Goal: Task Accomplishment & Management: Manage account settings

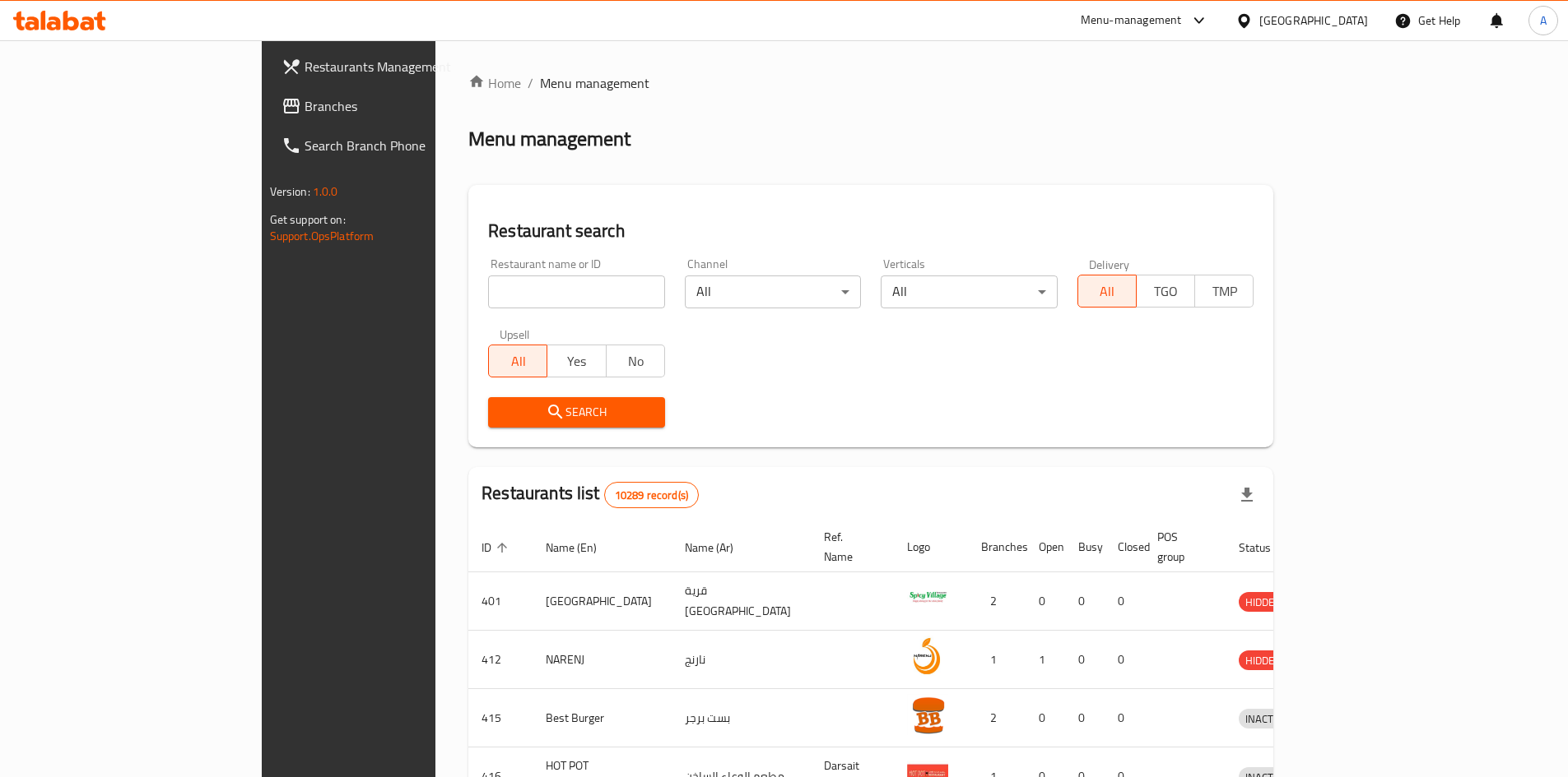
click at [1338, 24] on div "Oman" at bounding box center [1313, 20] width 109 height 18
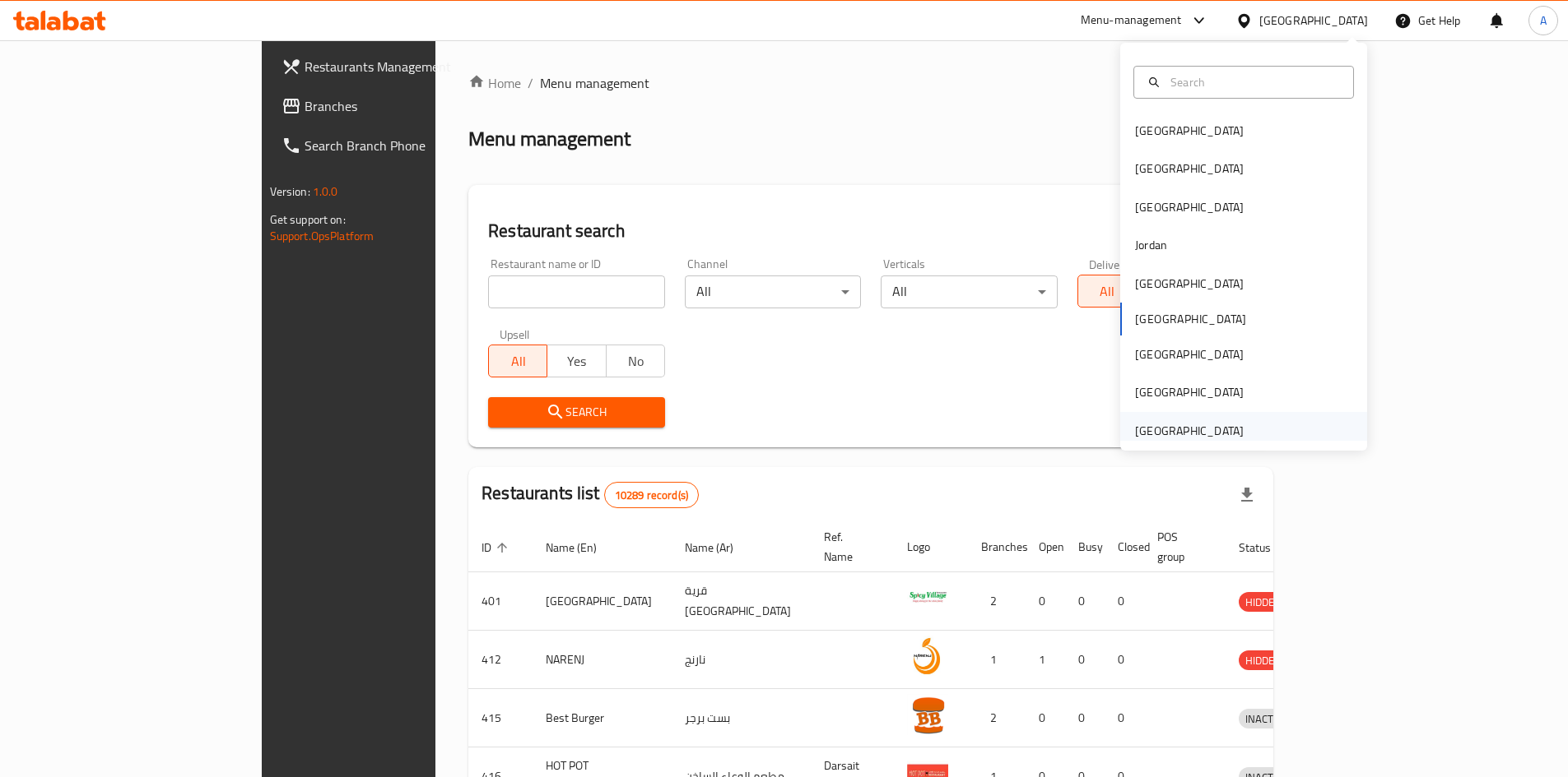
click at [1161, 431] on div "[GEOGRAPHIC_DATA]" at bounding box center [1189, 430] width 109 height 18
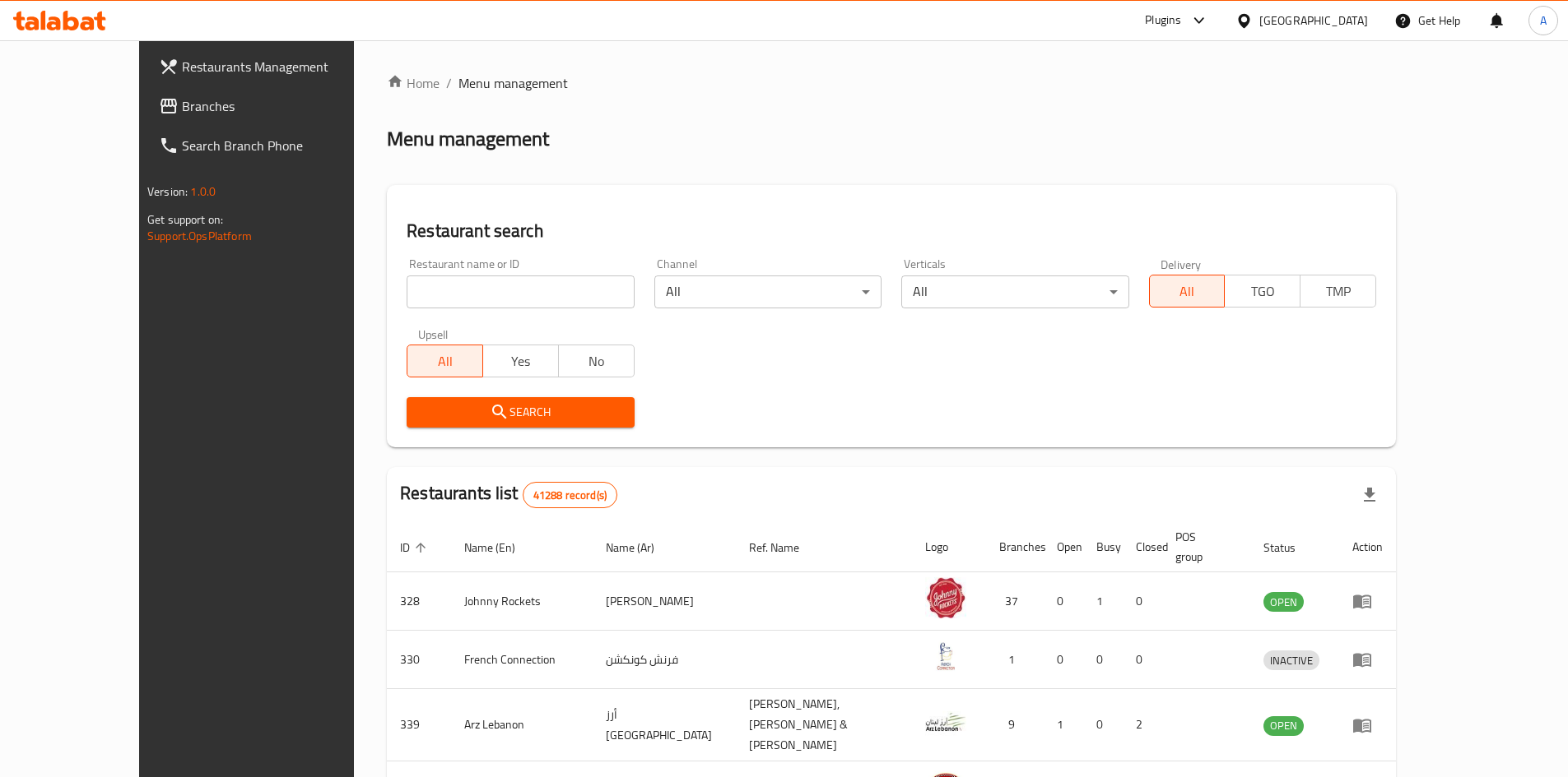
click at [432, 290] on input "search" at bounding box center [520, 291] width 227 height 33
paste input "Gluten Free Piz"
type input "Gluten Free Piz"
click button "Search" at bounding box center [520, 412] width 227 height 30
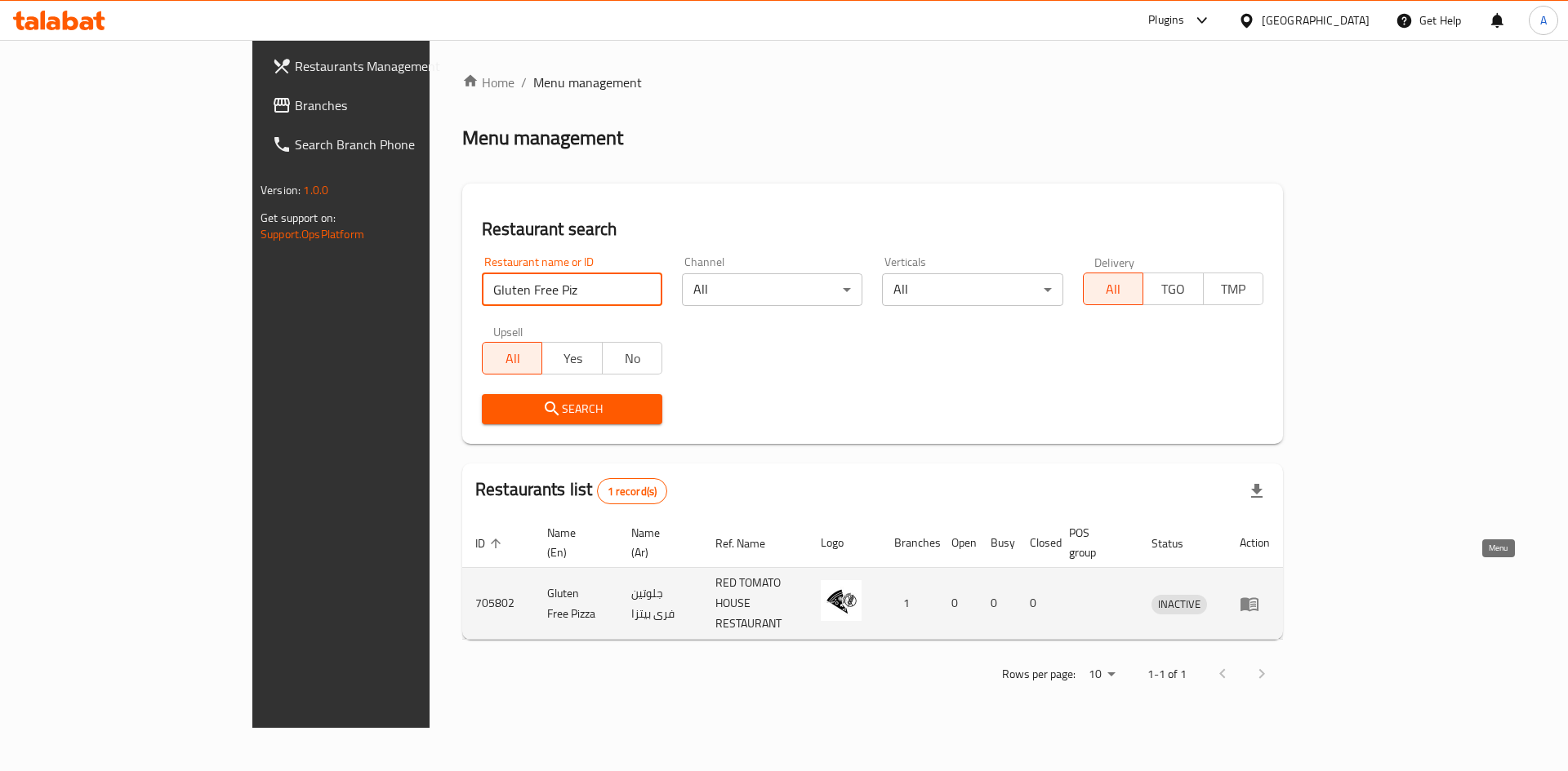
click at [1259, 597] on icon "enhanced table" at bounding box center [1249, 604] width 18 height 14
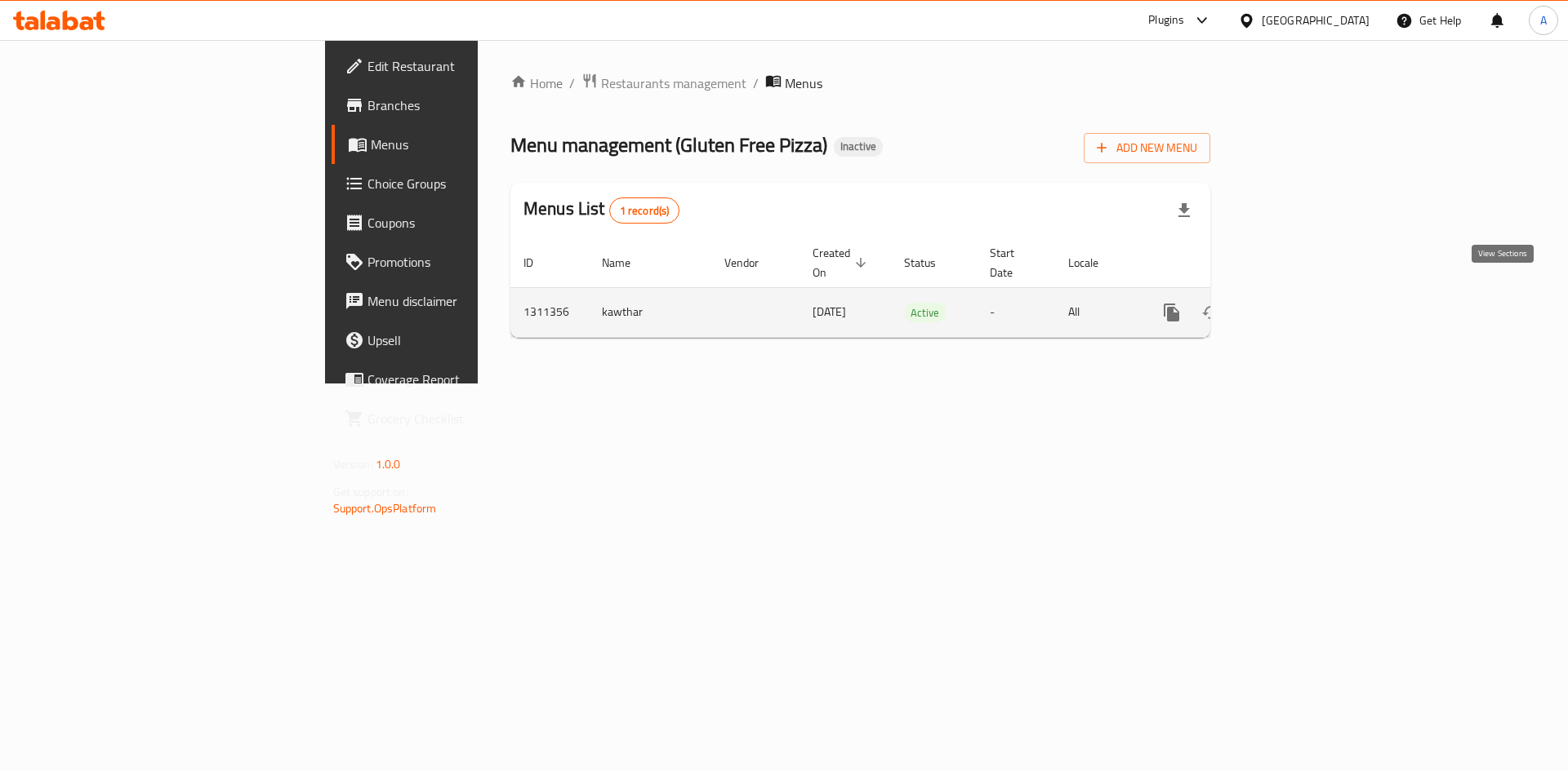
click at [1297, 305] on icon "enhanced table" at bounding box center [1290, 312] width 15 height 15
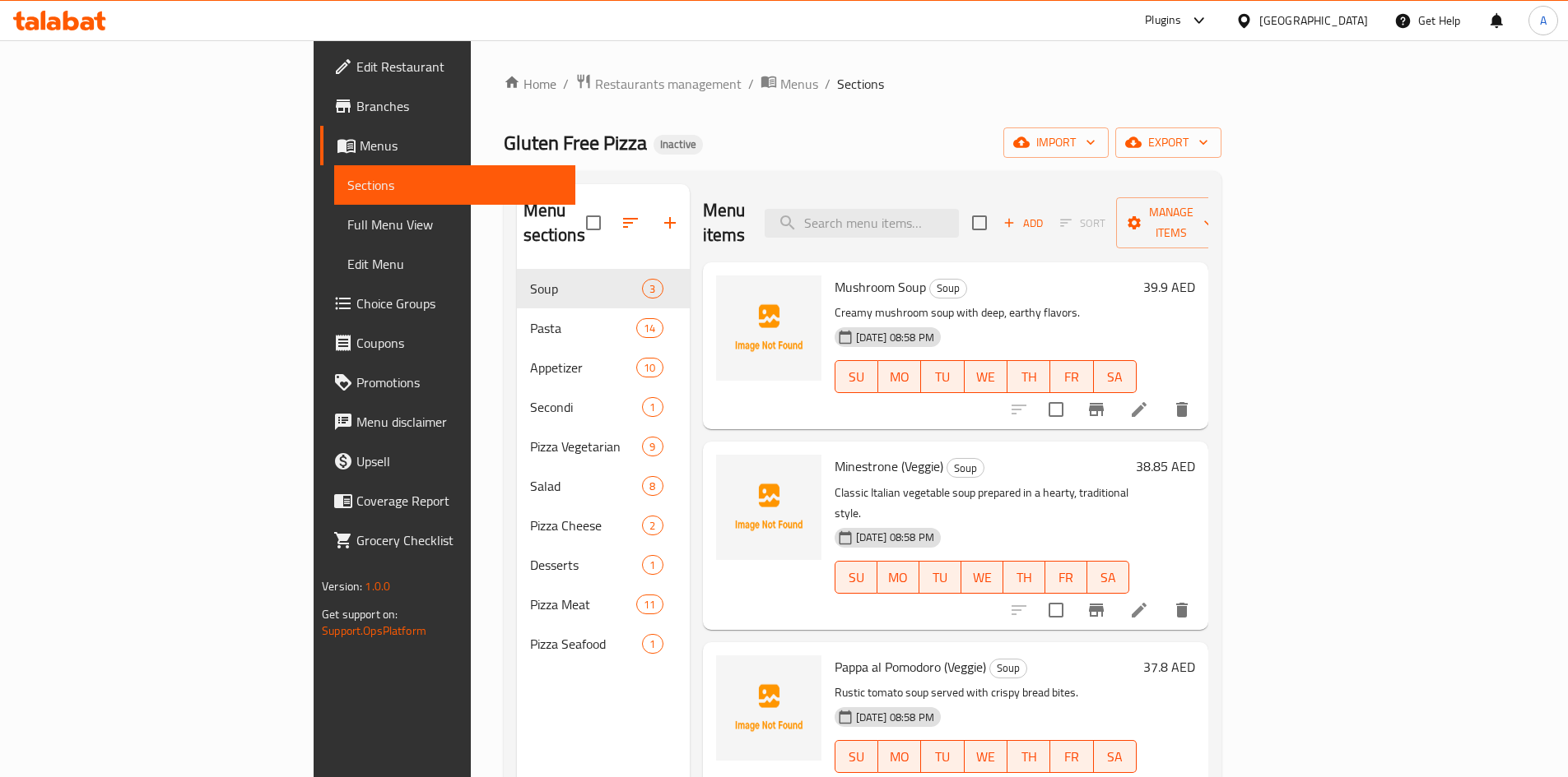
click at [959, 82] on ol "Home / Restaurants management / Menus / Sections" at bounding box center [862, 83] width 717 height 21
click at [1029, 142] on icon "button" at bounding box center [1021, 142] width 17 height 17
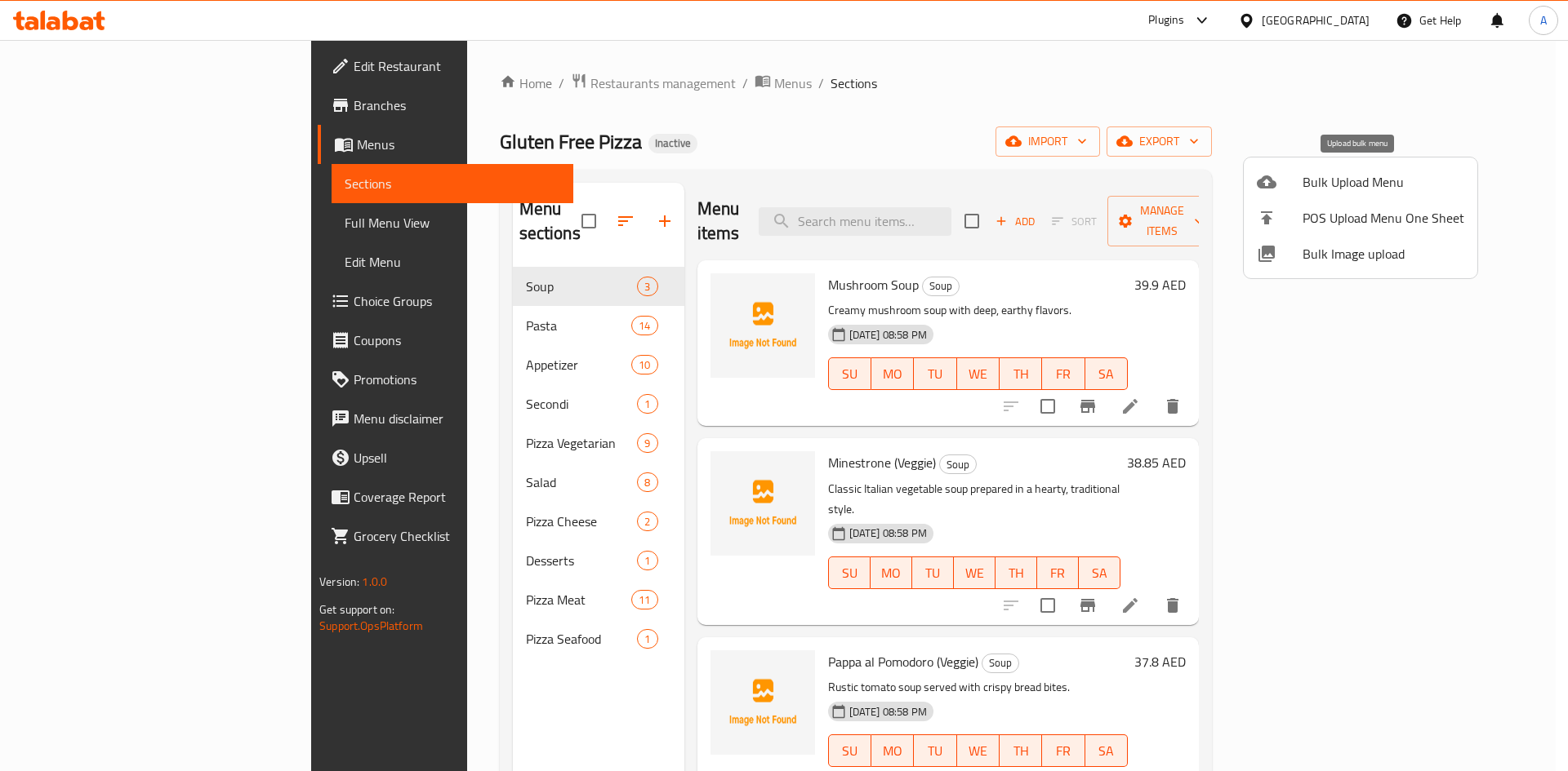
click at [1307, 189] on span "Bulk Upload Menu" at bounding box center [1383, 181] width 161 height 19
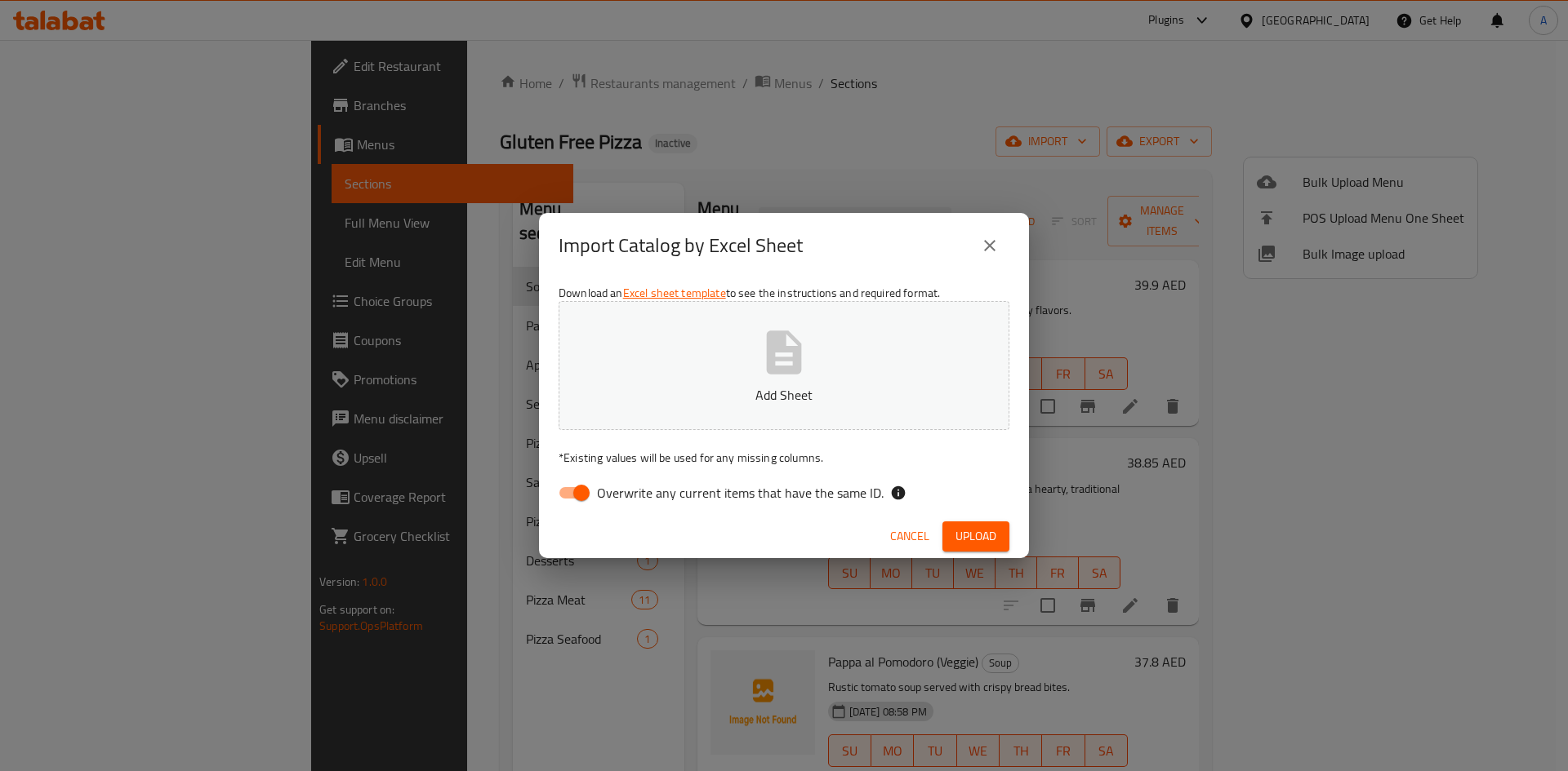
click at [601, 496] on span "Overwrite any current items that have the same ID." at bounding box center [740, 492] width 287 height 19
click at [601, 496] on input "Overwrite any current items that have the same ID." at bounding box center [581, 493] width 93 height 31
checkbox input "false"
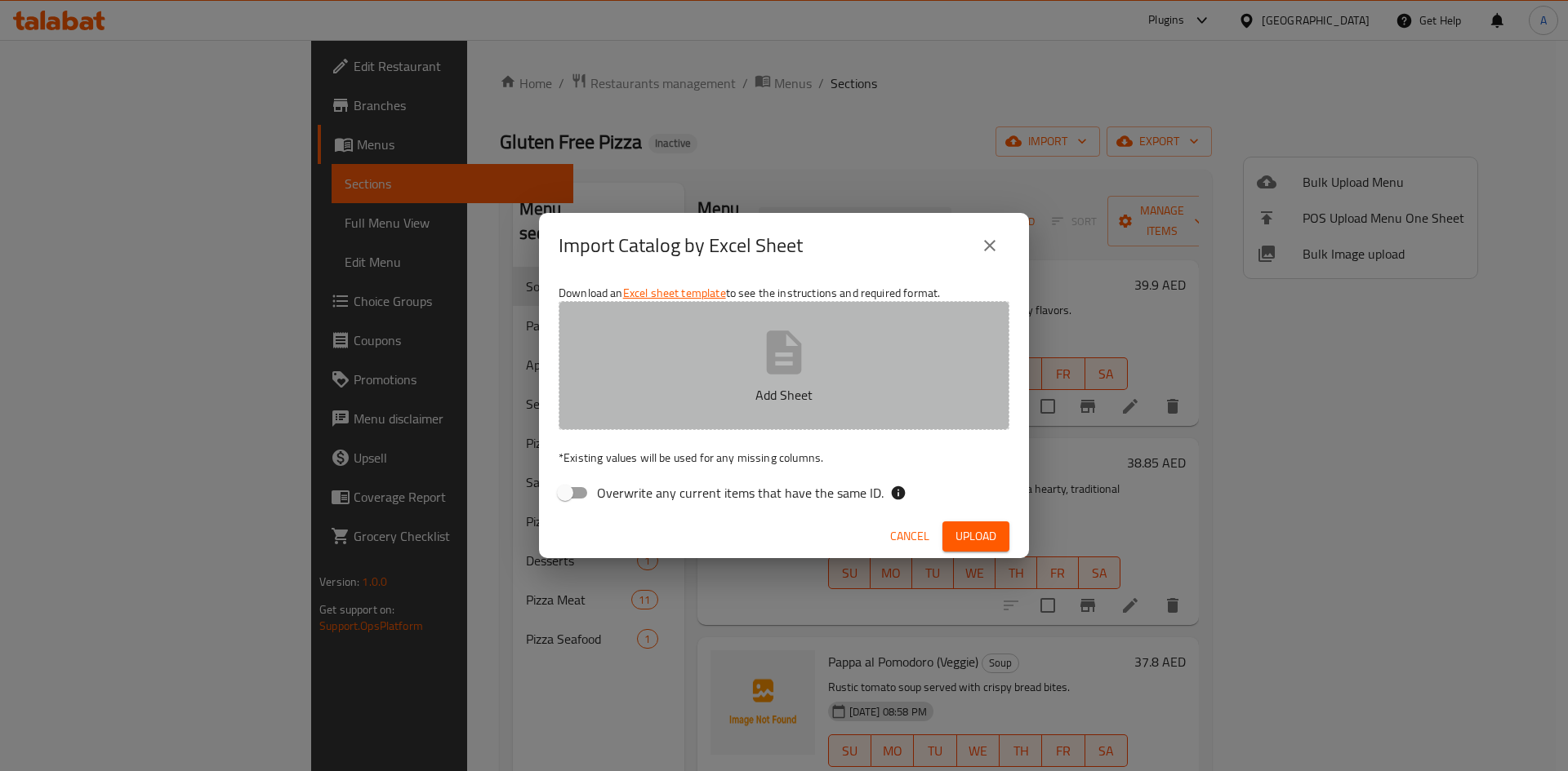
click at [776, 372] on icon "button" at bounding box center [785, 353] width 35 height 43
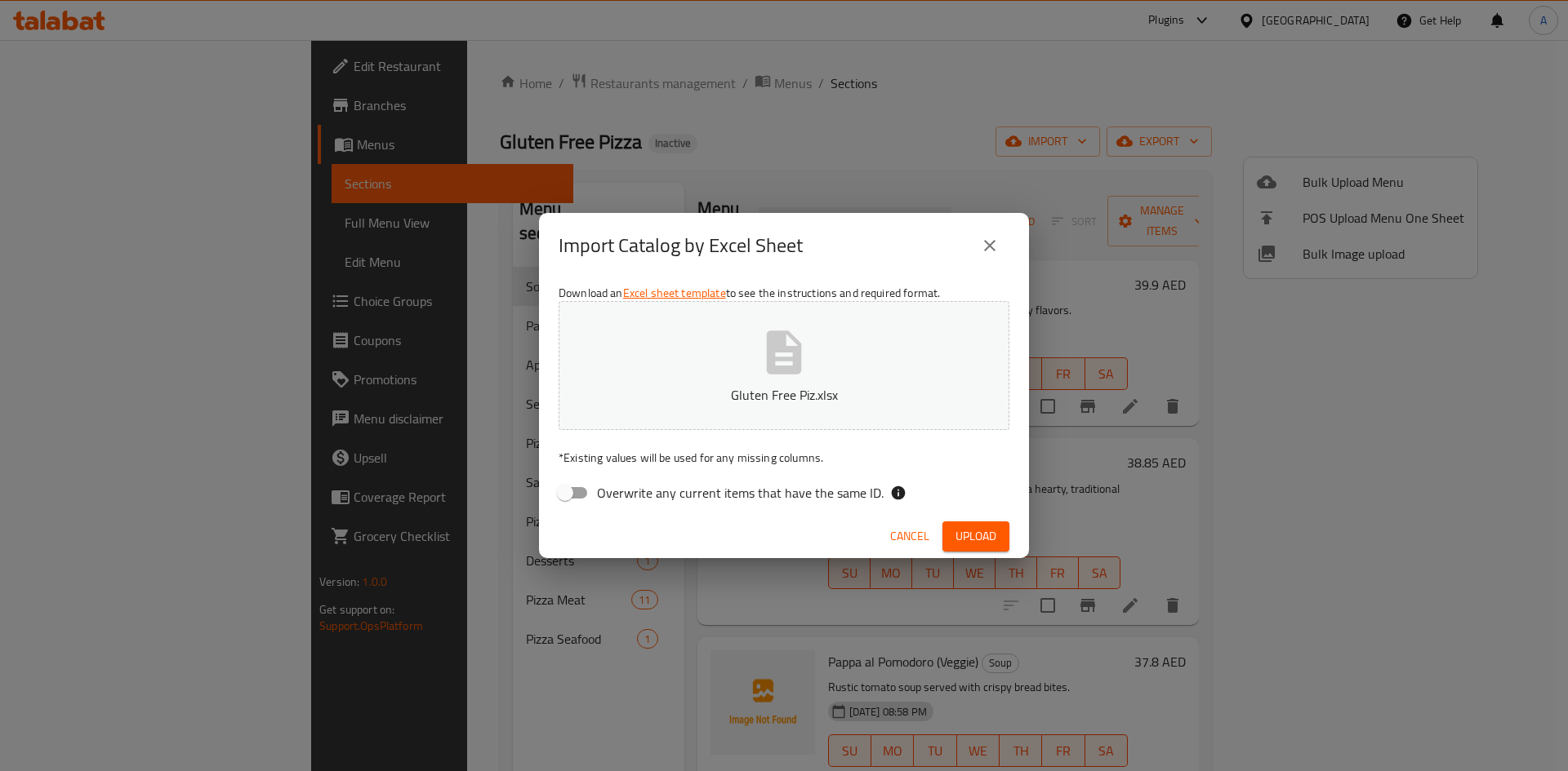
click at [1005, 536] on button "Upload" at bounding box center [976, 536] width 67 height 30
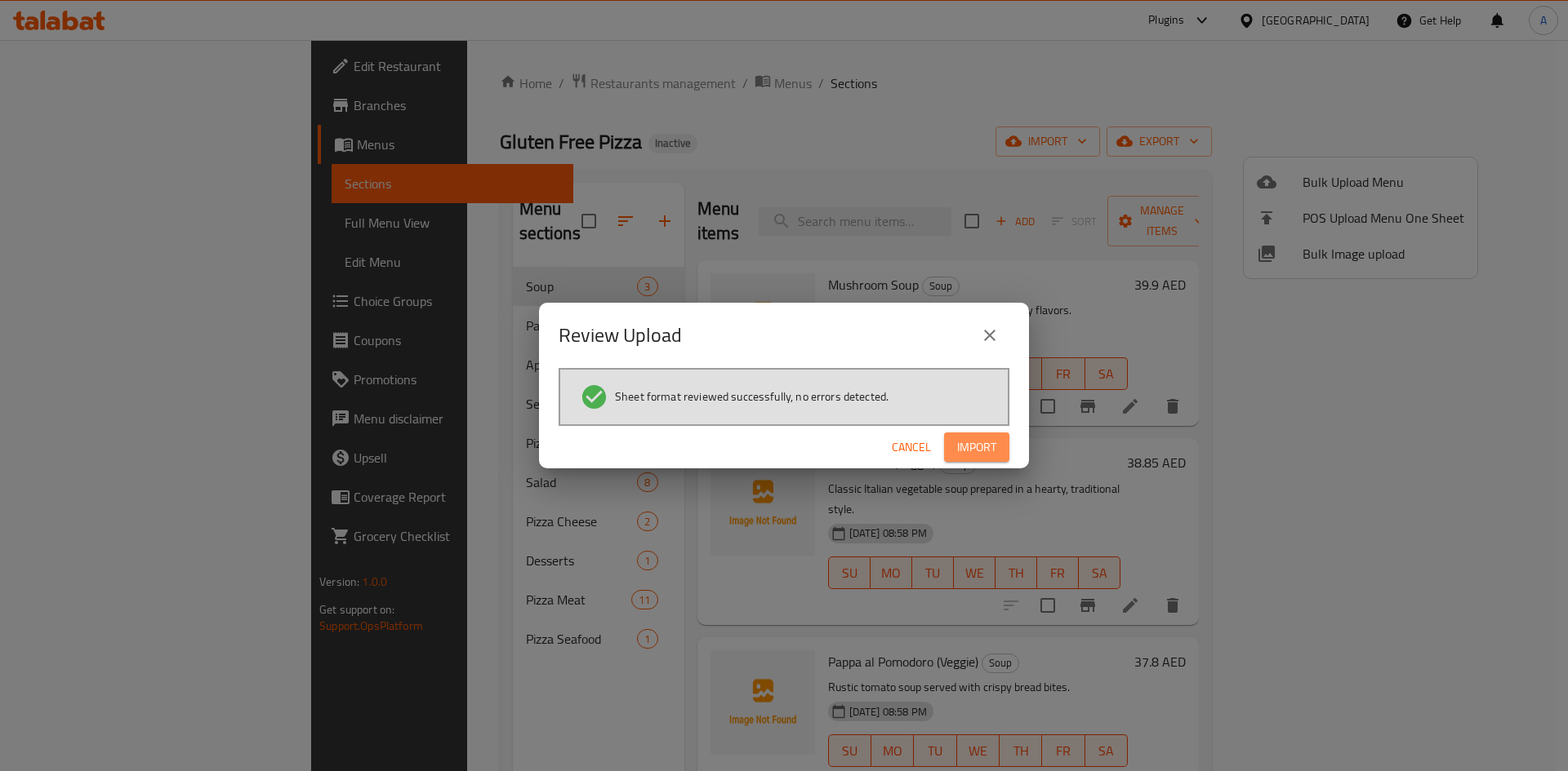
click at [982, 447] on span "Import" at bounding box center [976, 448] width 39 height 20
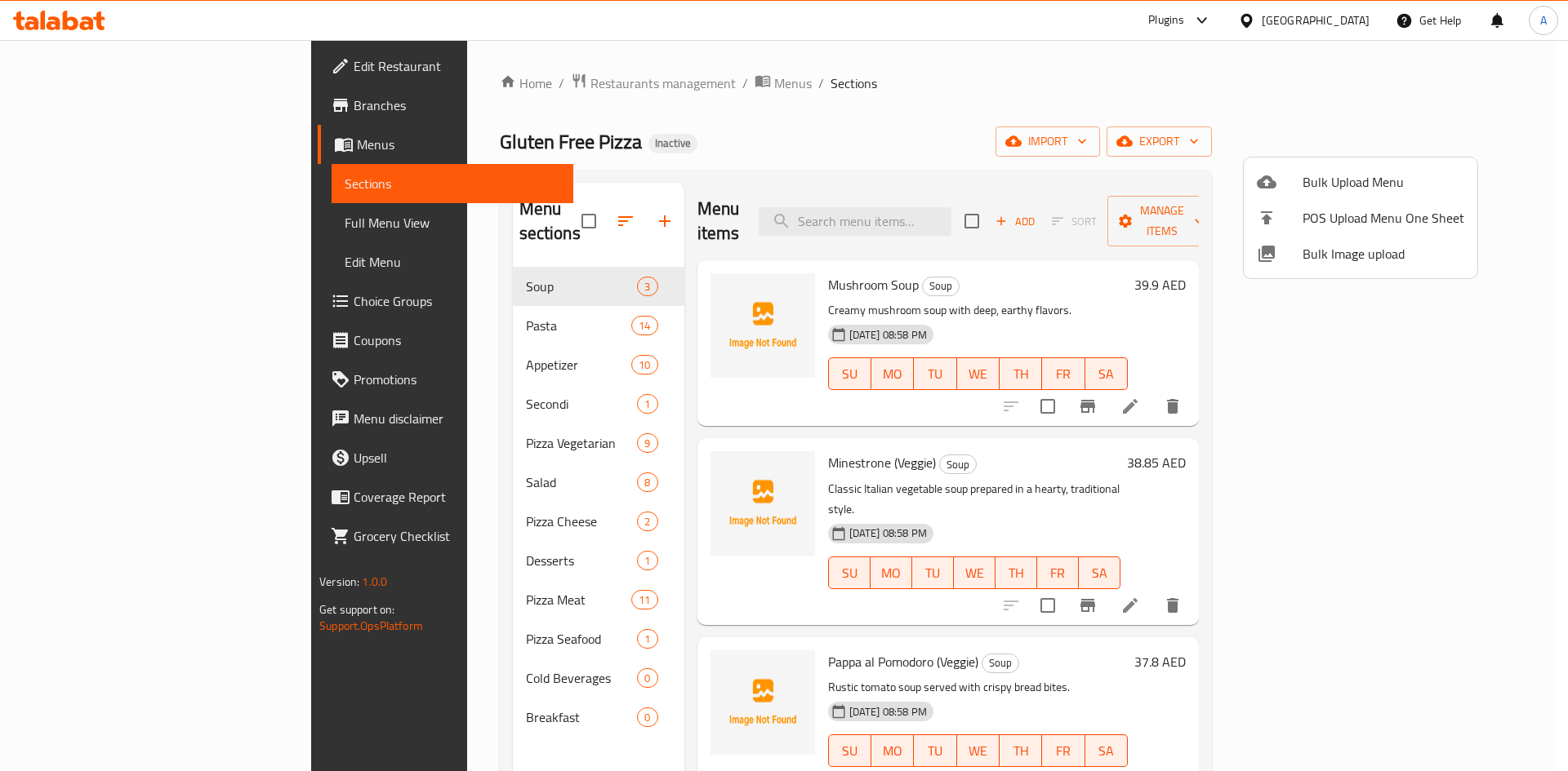
click at [542, 661] on div at bounding box center [784, 385] width 1568 height 771
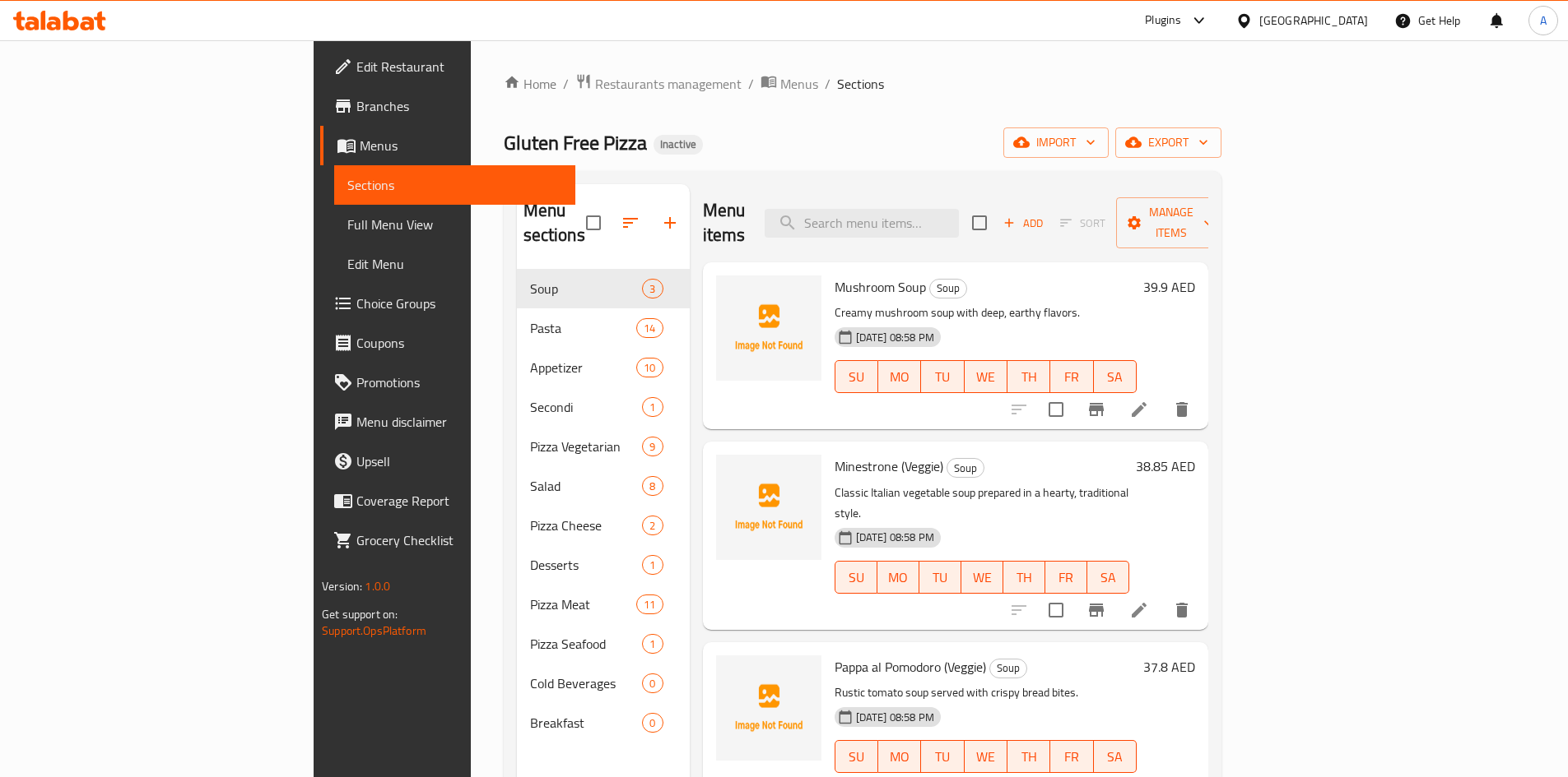
click at [592, 664] on div "Cold Beverages 0" at bounding box center [603, 684] width 173 height 40
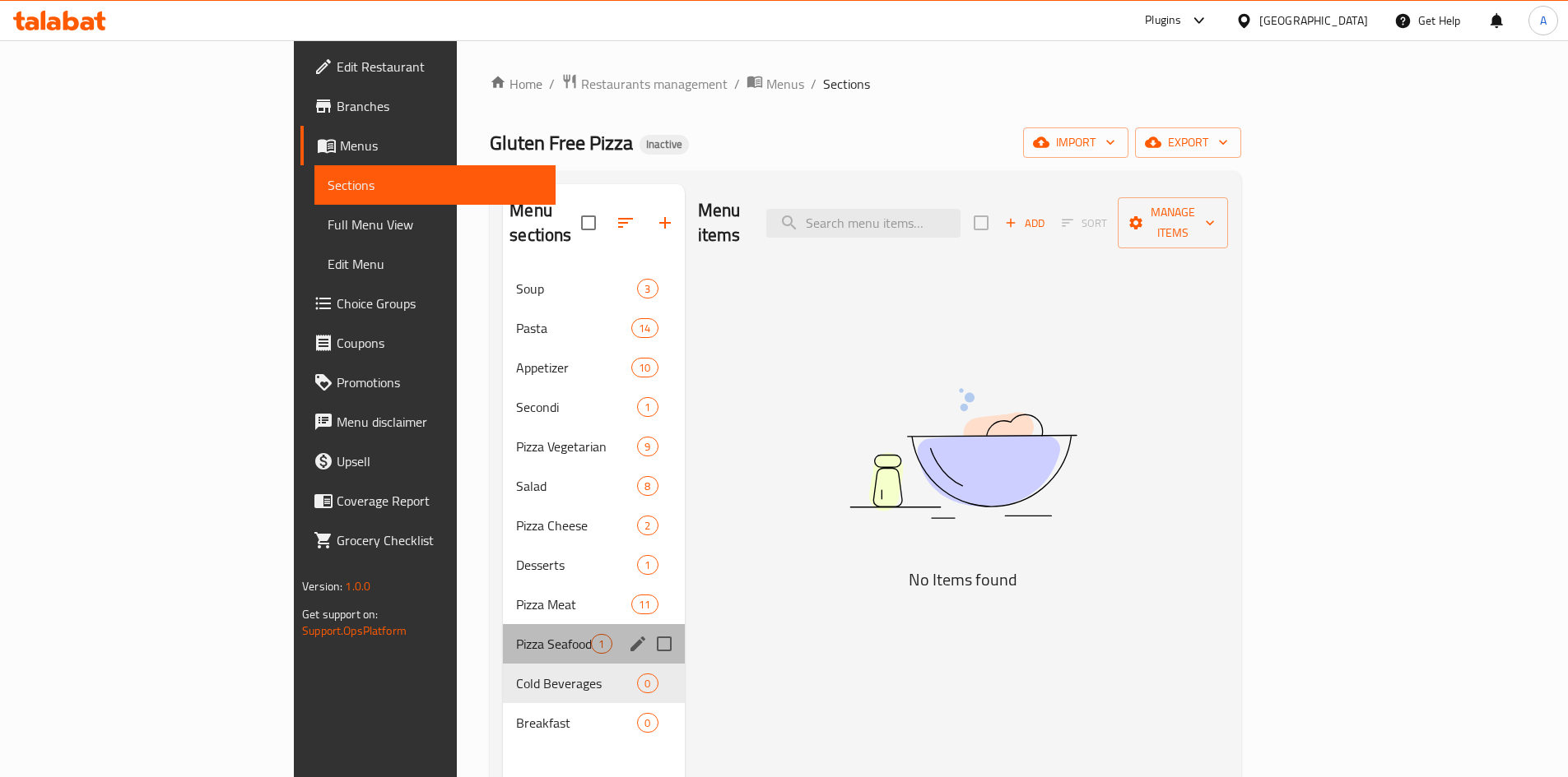
click at [503, 625] on div "Pizza Seafood 1" at bounding box center [593, 644] width 181 height 40
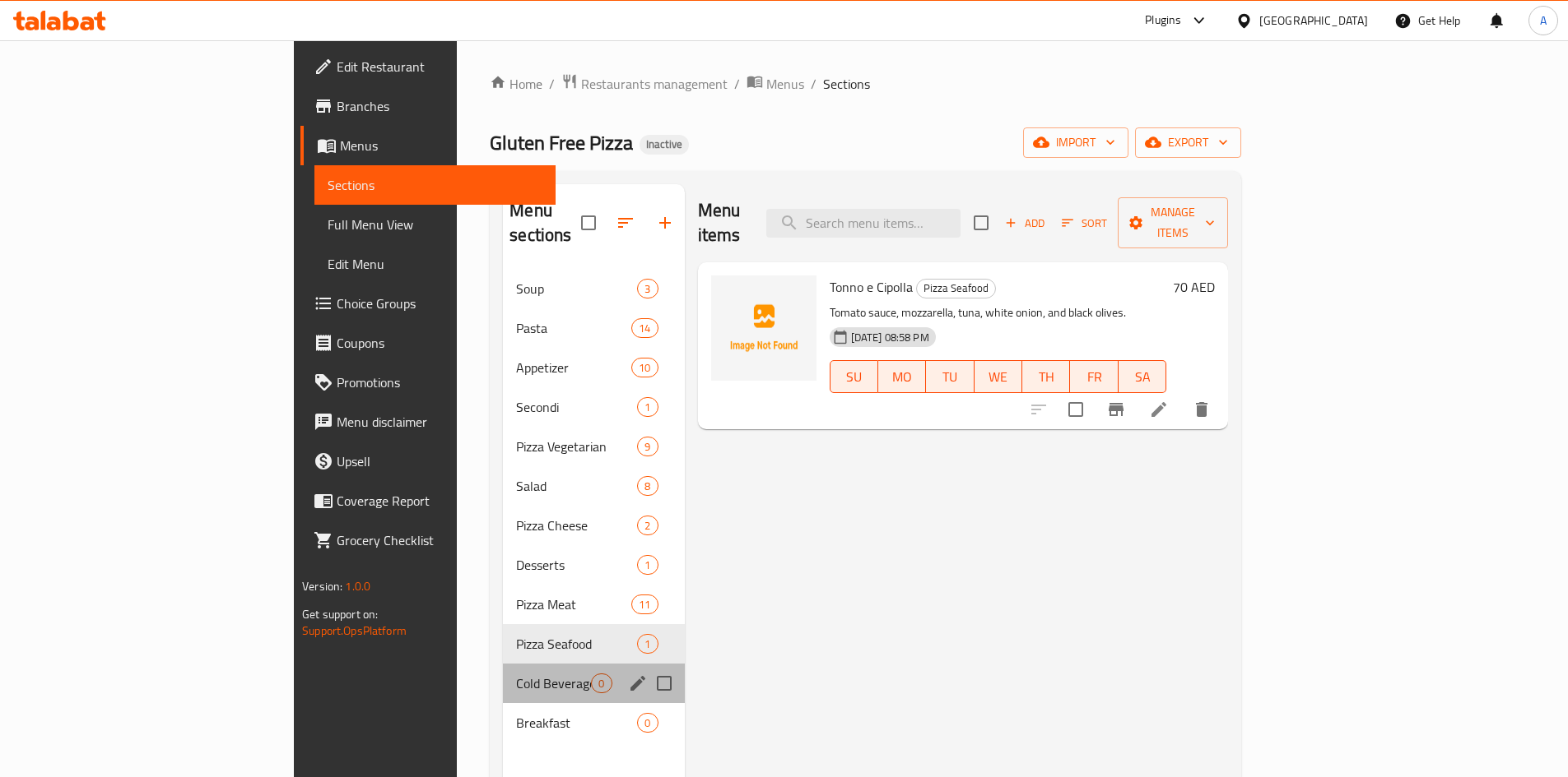
click at [503, 664] on div "Cold Beverages 0" at bounding box center [593, 684] width 181 height 40
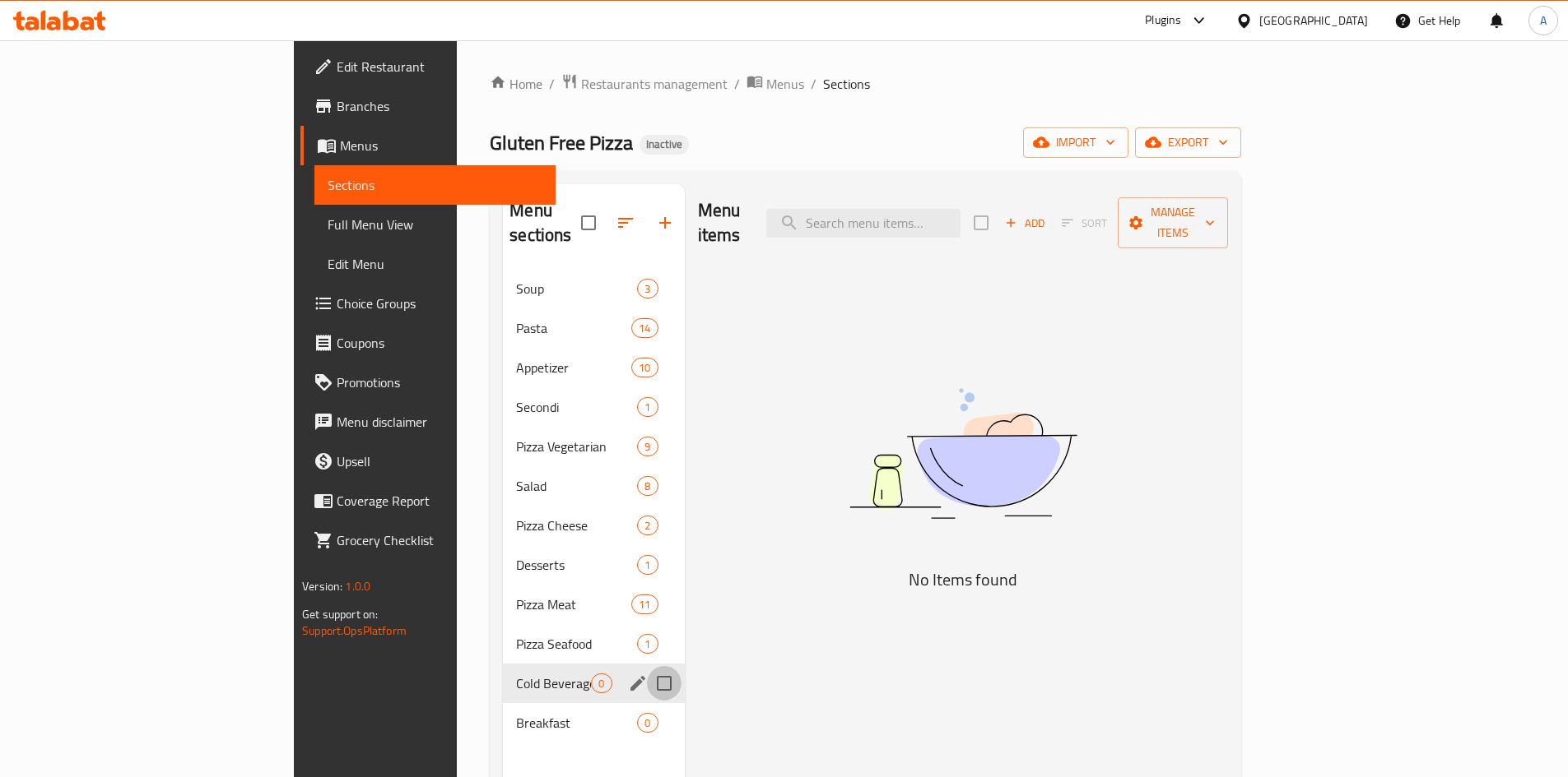
click at [647, 667] on input "Menu sections" at bounding box center [664, 684] width 35 height 35
checkbox input "true"
click at [647, 705] on input "Menu sections" at bounding box center [664, 722] width 35 height 35
checkbox input "true"
click at [608, 216] on icon "button" at bounding box center [616, 223] width 15 height 15
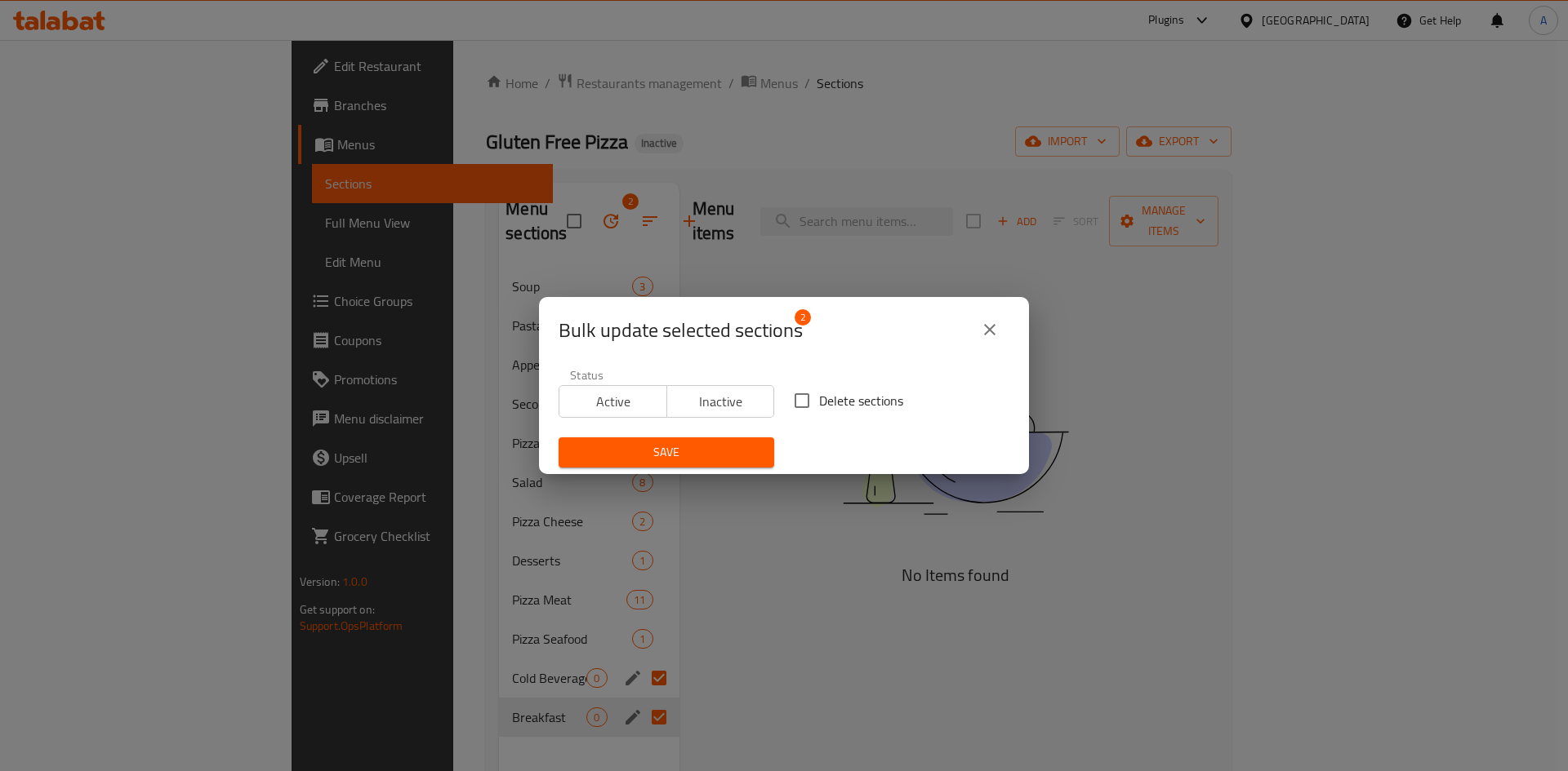
click at [819, 401] on span "Delete sections" at bounding box center [861, 400] width 84 height 19
click at [816, 401] on input "Delete sections" at bounding box center [802, 400] width 34 height 34
checkbox input "true"
click at [738, 444] on span "Save" at bounding box center [666, 453] width 190 height 20
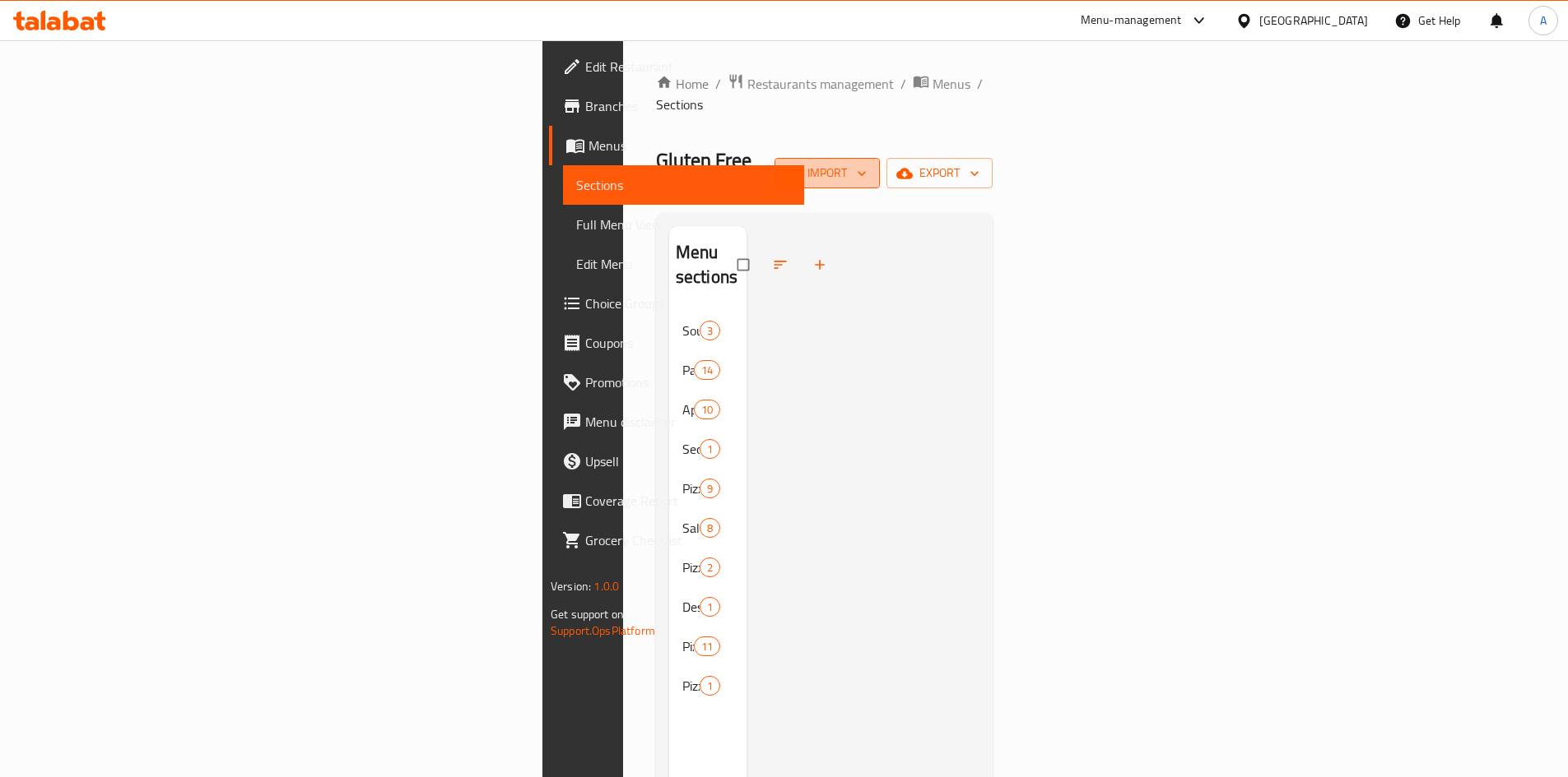
click at [867, 162] on span "import" at bounding box center [827, 173] width 79 height 20
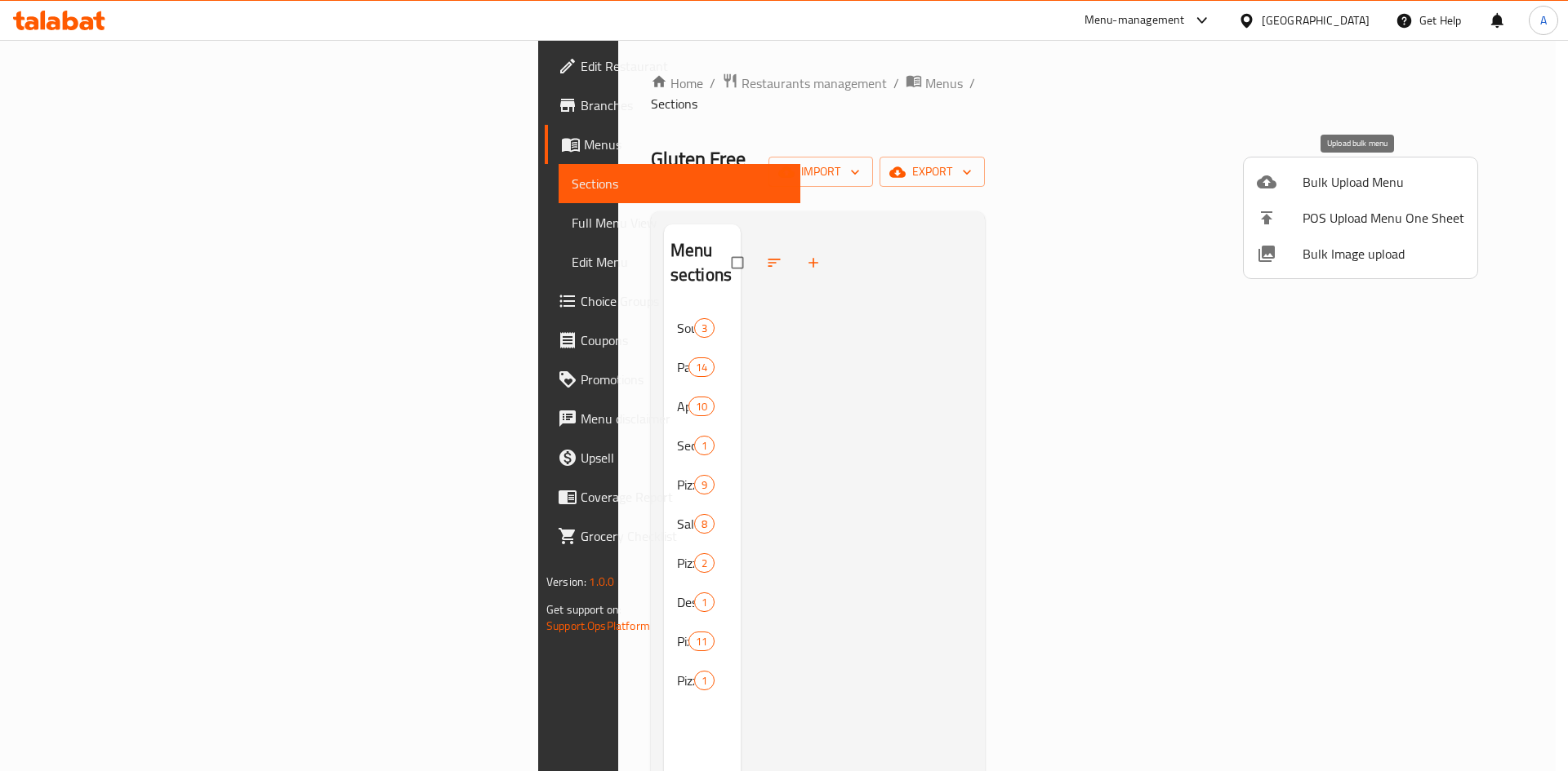
click at [1315, 180] on span "Bulk Upload Menu" at bounding box center [1383, 181] width 161 height 19
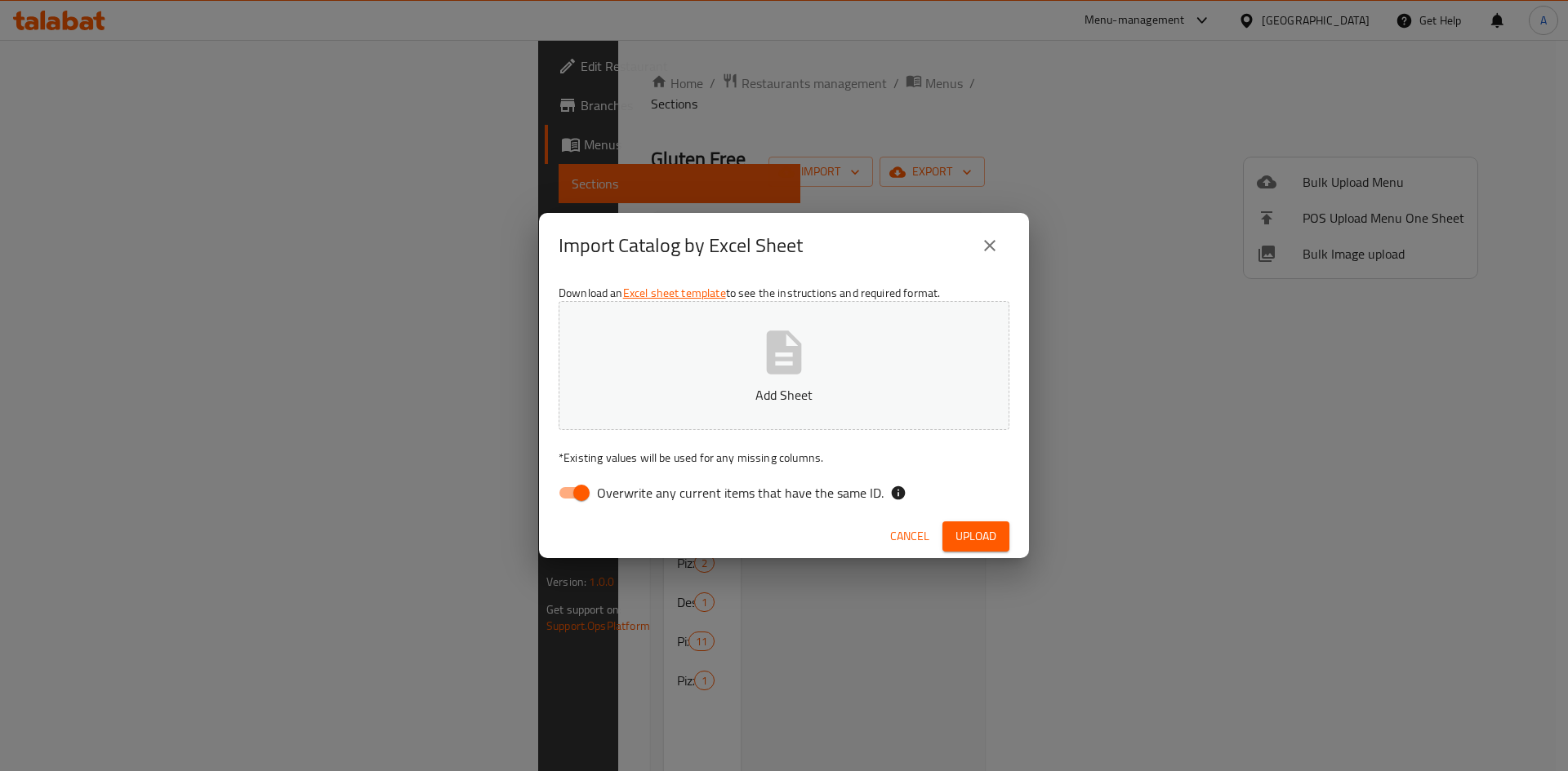
click at [738, 494] on span "Overwrite any current items that have the same ID." at bounding box center [740, 492] width 287 height 19
click at [628, 494] on input "Overwrite any current items that have the same ID." at bounding box center [581, 493] width 93 height 31
checkbox input "false"
click at [797, 357] on icon "button" at bounding box center [785, 353] width 35 height 43
click at [973, 531] on span "Upload" at bounding box center [975, 536] width 41 height 20
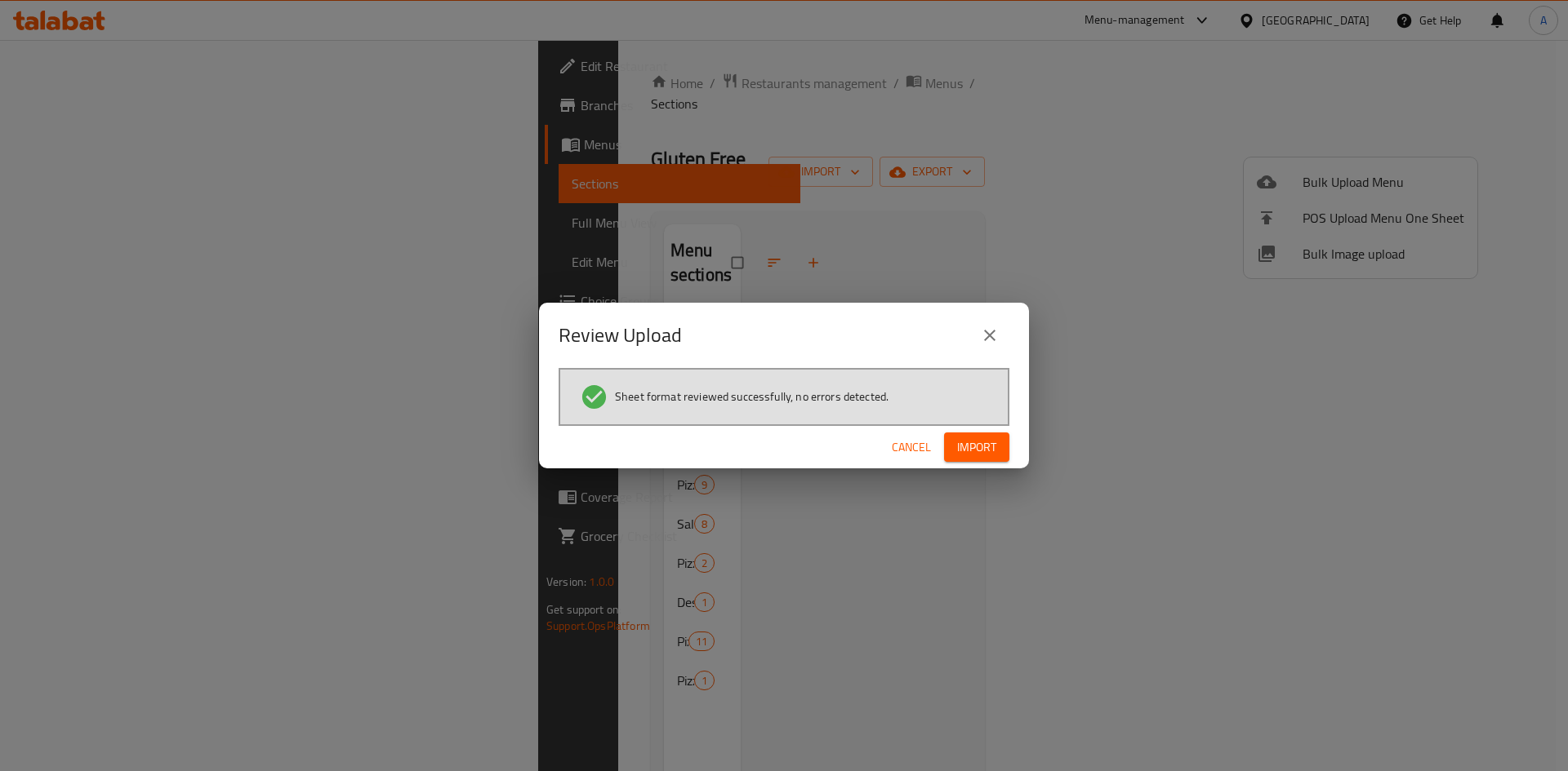
click at [973, 445] on span "Import" at bounding box center [976, 448] width 39 height 20
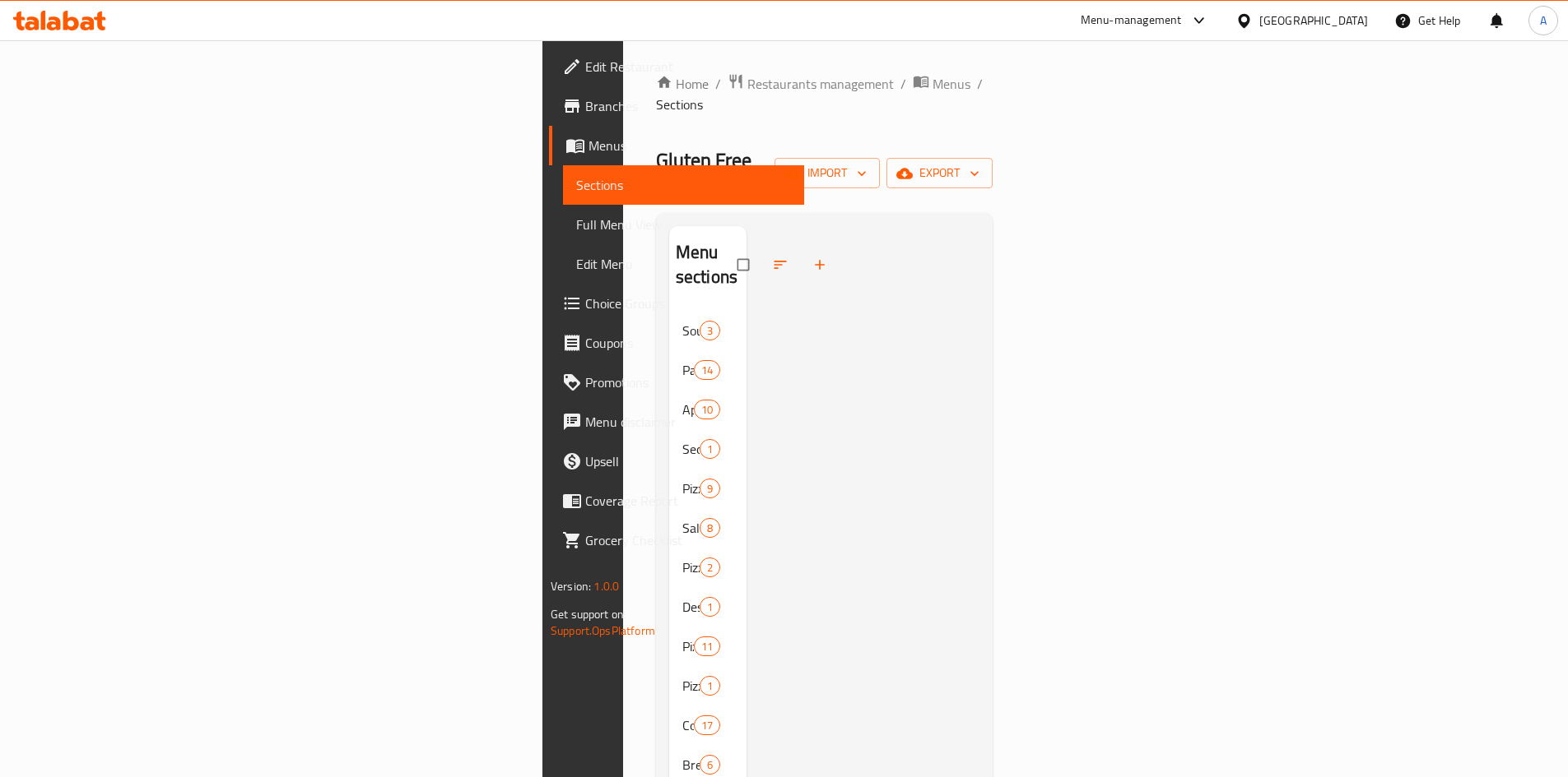
click at [576, 226] on span "Full Menu View" at bounding box center [683, 224] width 215 height 19
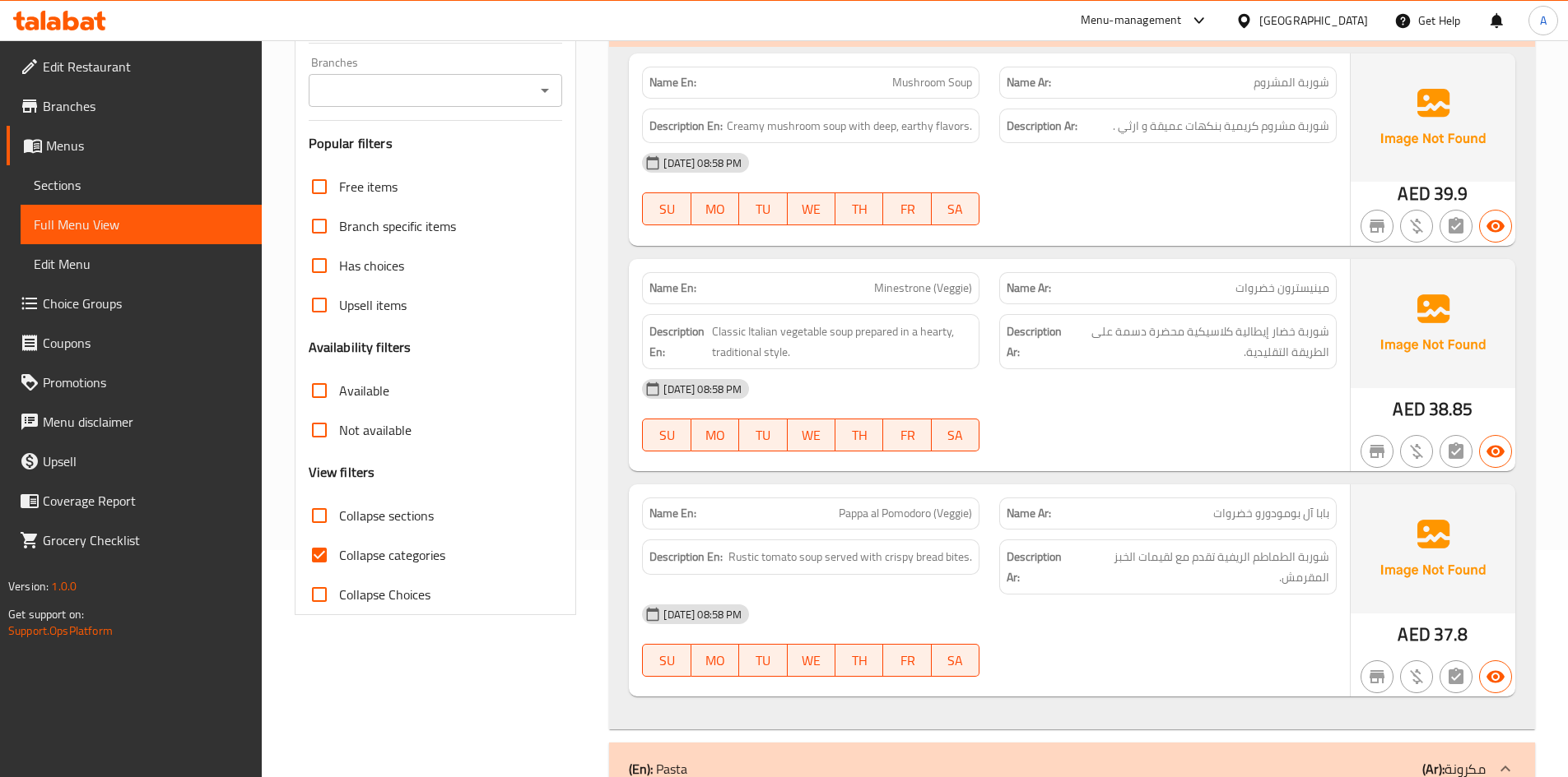
scroll to position [247, 0]
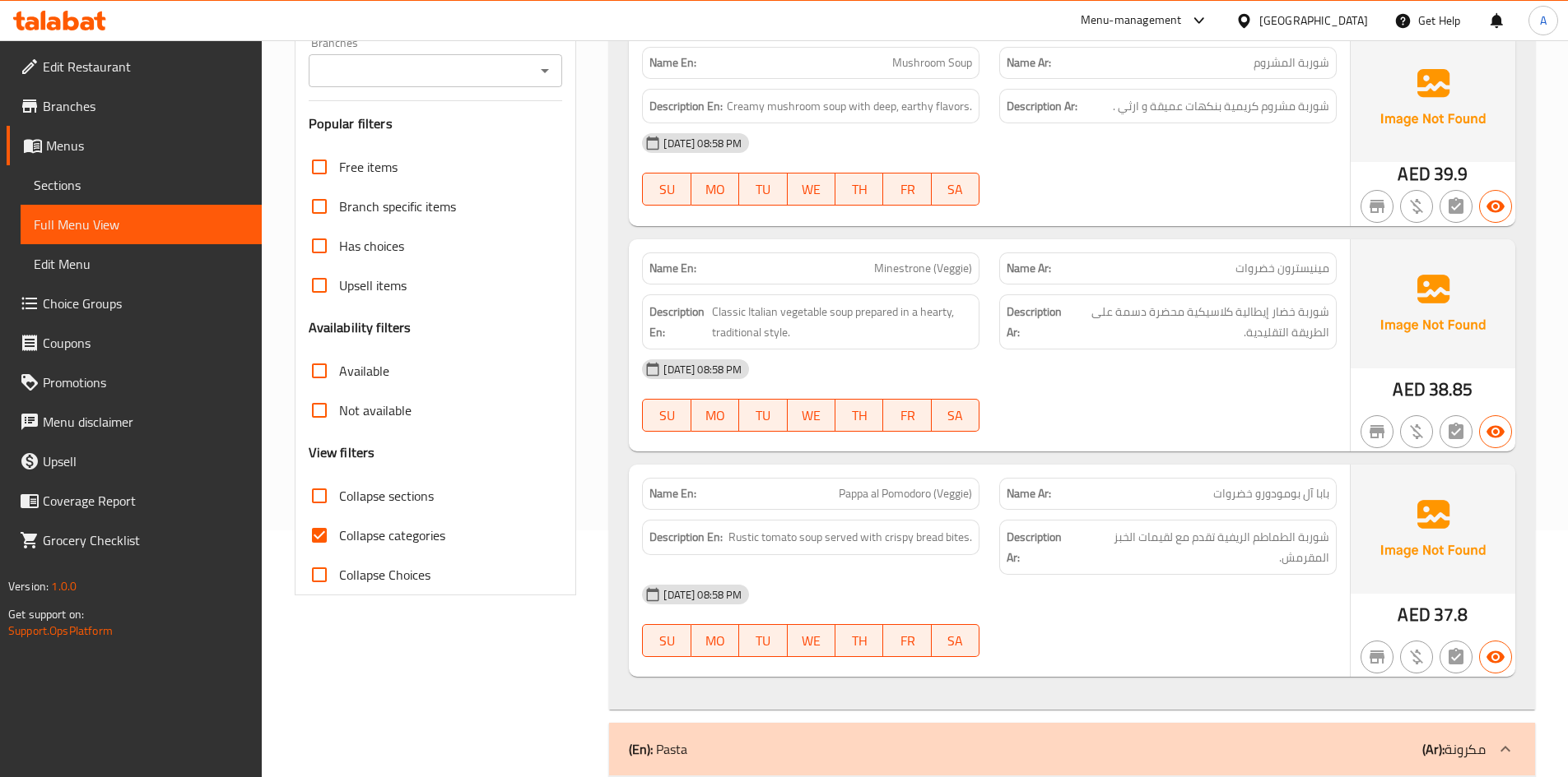
click at [320, 493] on input "Collapse sections" at bounding box center [319, 496] width 40 height 40
checkbox input "true"
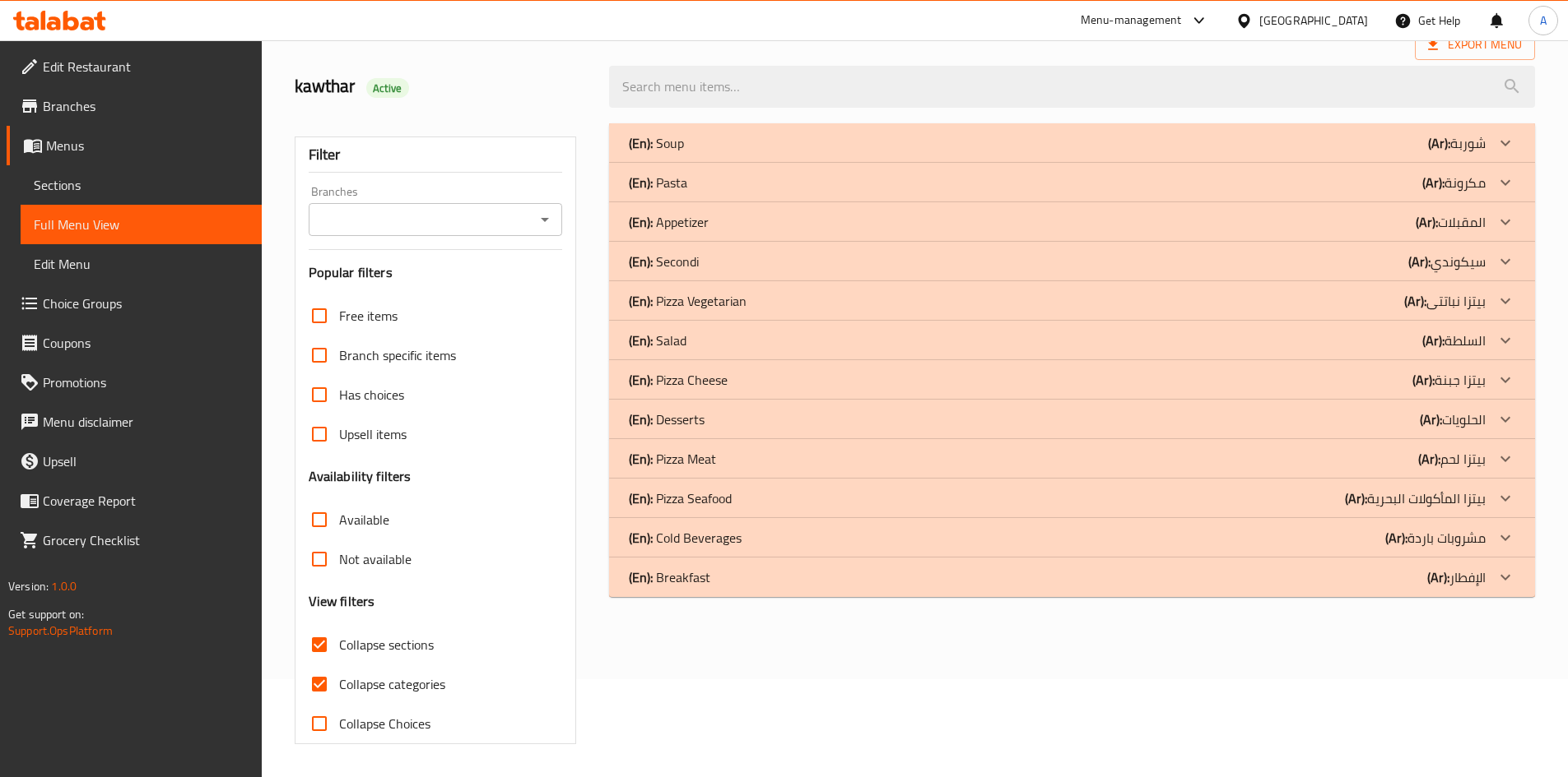
scroll to position [98, 0]
click at [1169, 581] on div "(En): Breakfast (Ar): الإفطار" at bounding box center [1057, 577] width 856 height 19
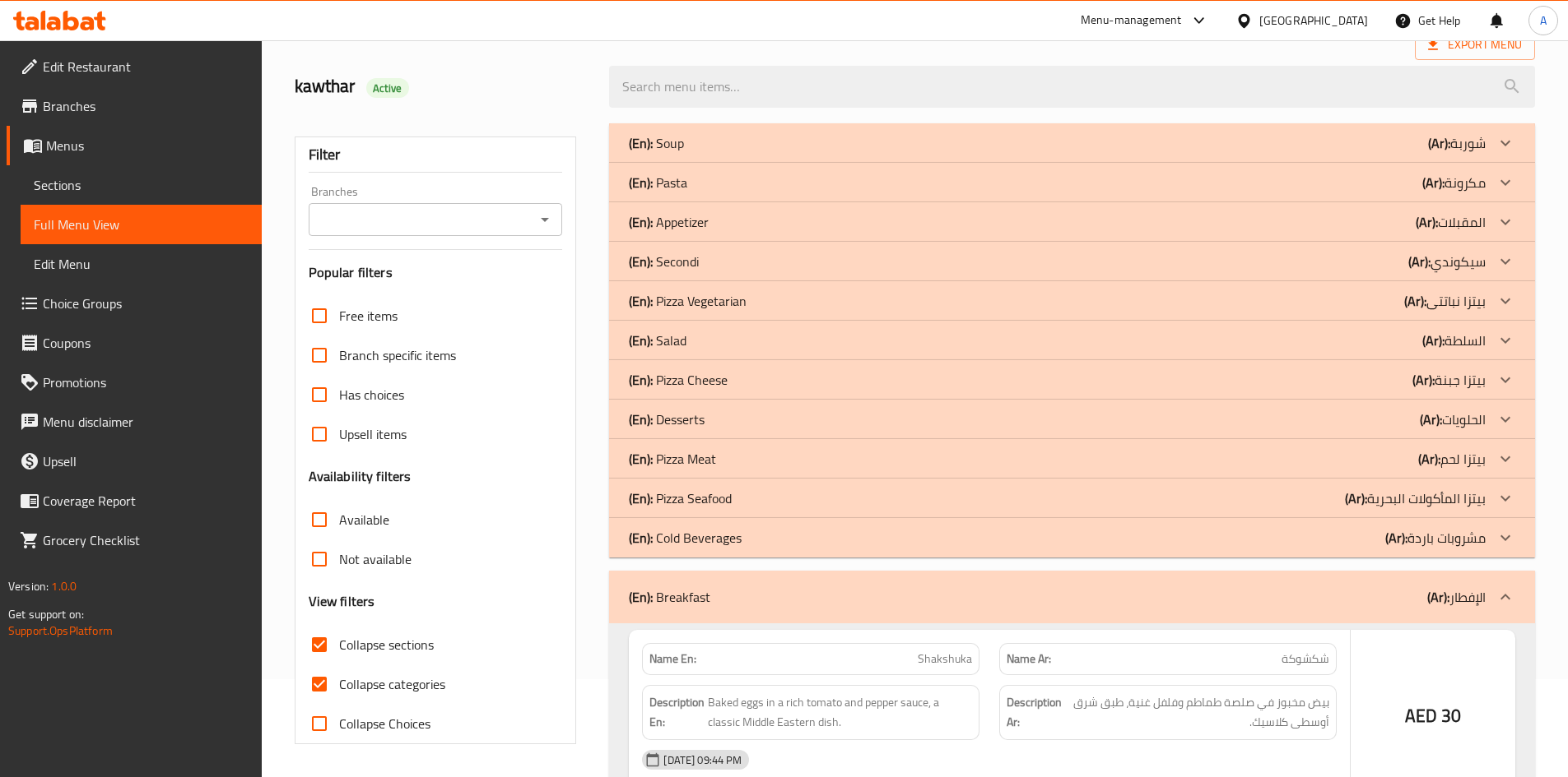
click at [1112, 545] on div "(En): Cold Beverages (Ar): مشروبات باردة" at bounding box center [1057, 537] width 856 height 19
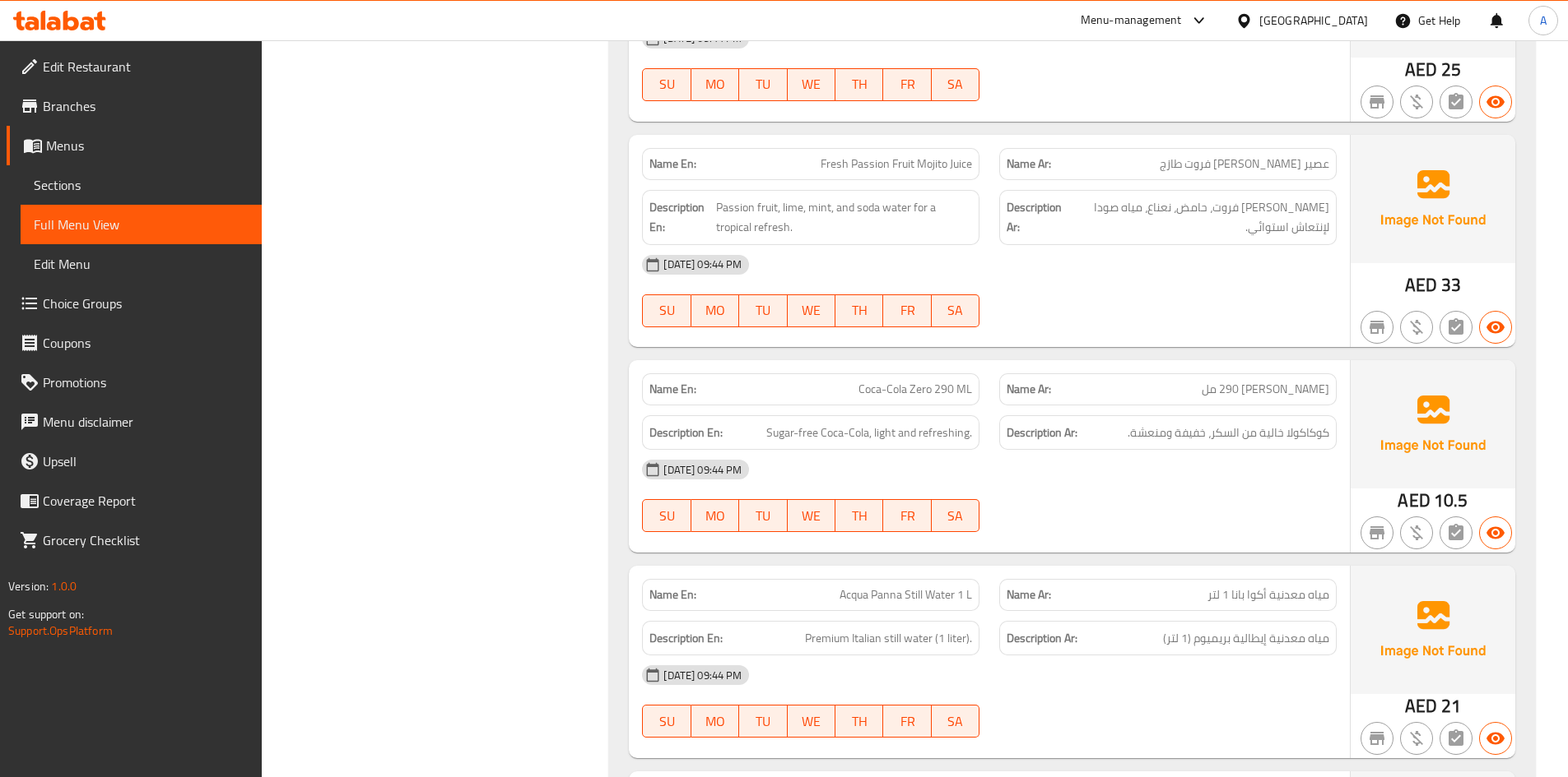
scroll to position [1604, 0]
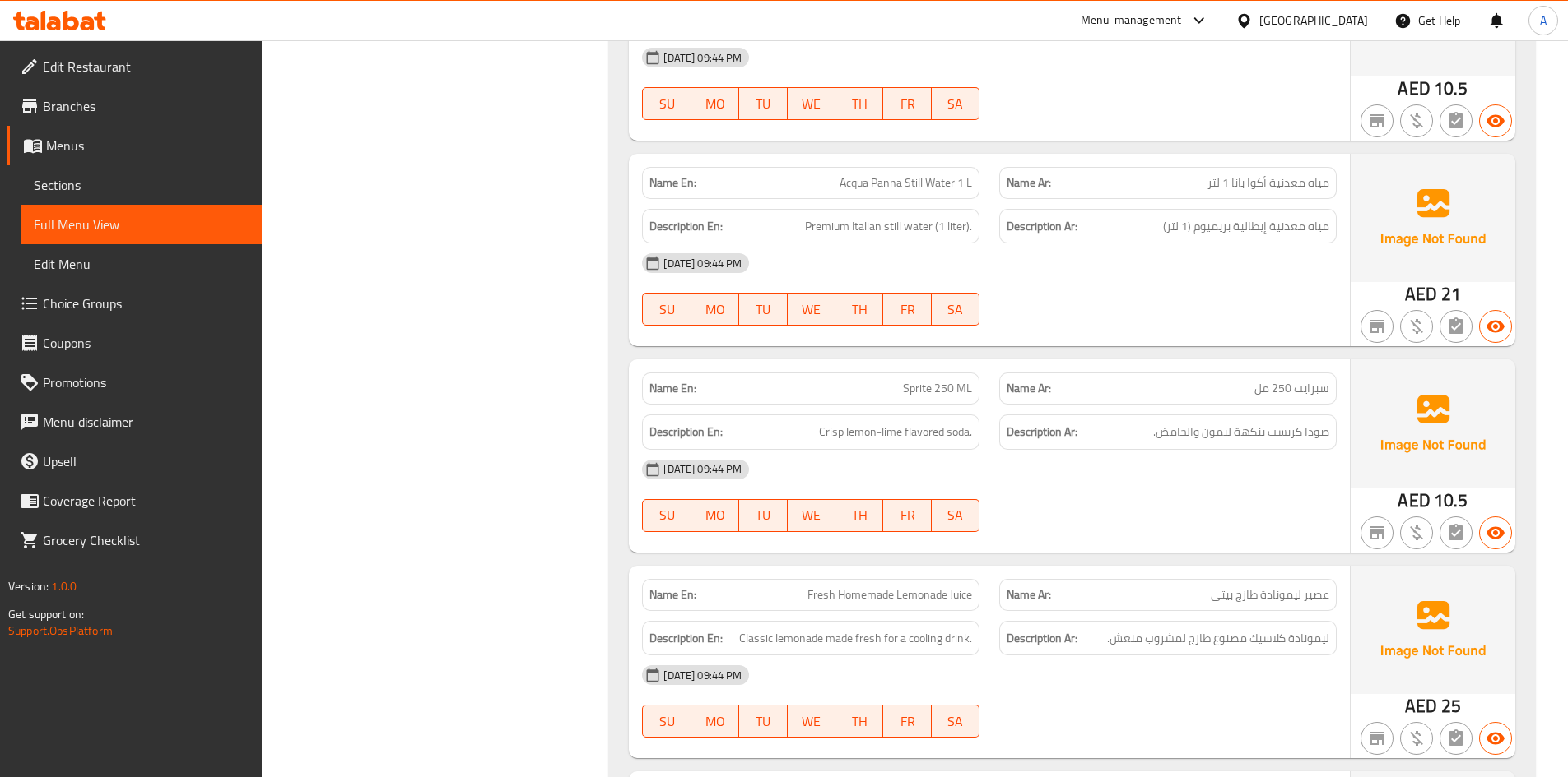
click at [923, 385] on span "Sprite 250 ML" at bounding box center [937, 388] width 69 height 18
copy span "Sprite 250 ML"
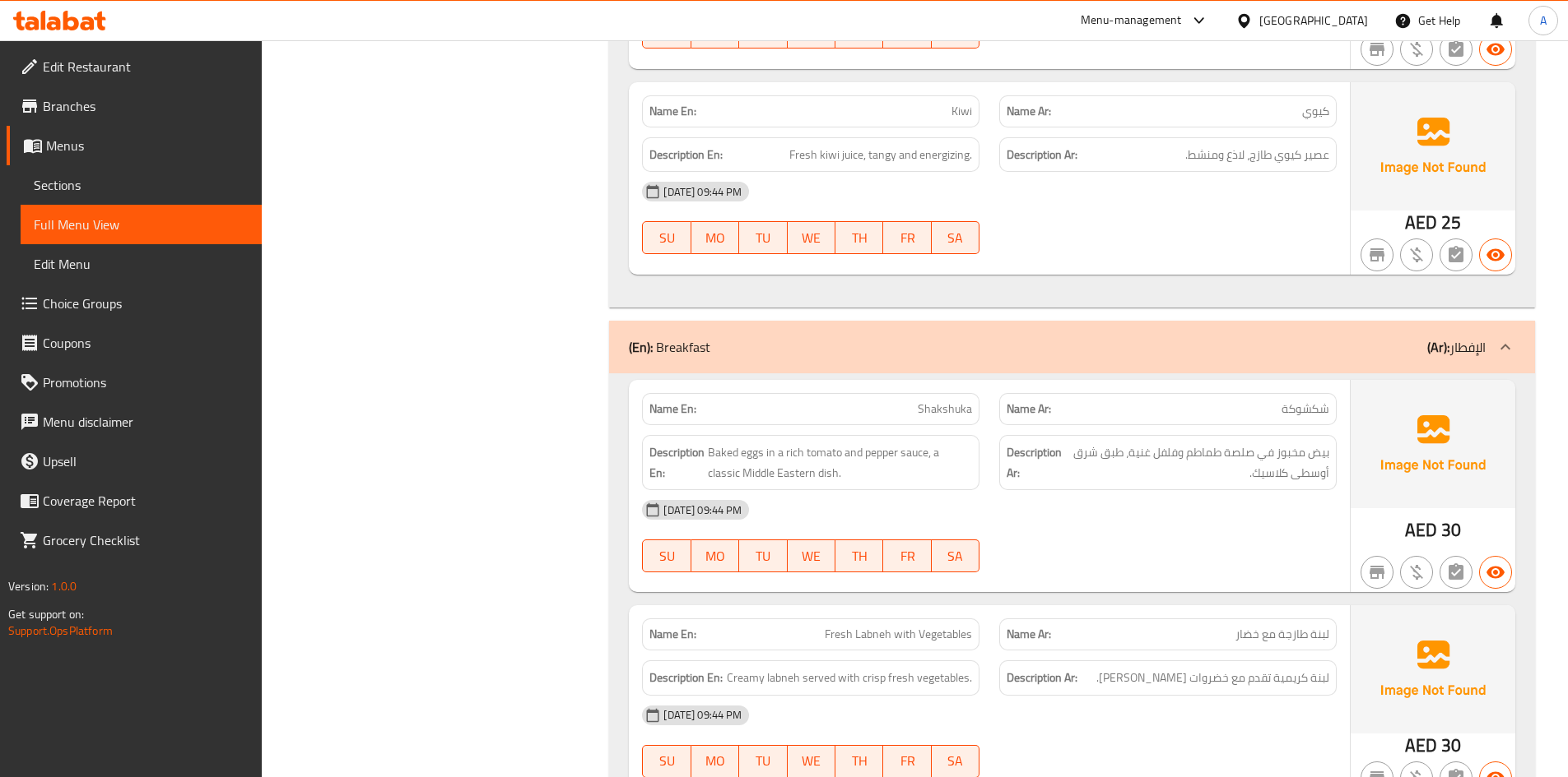
scroll to position [4031, 0]
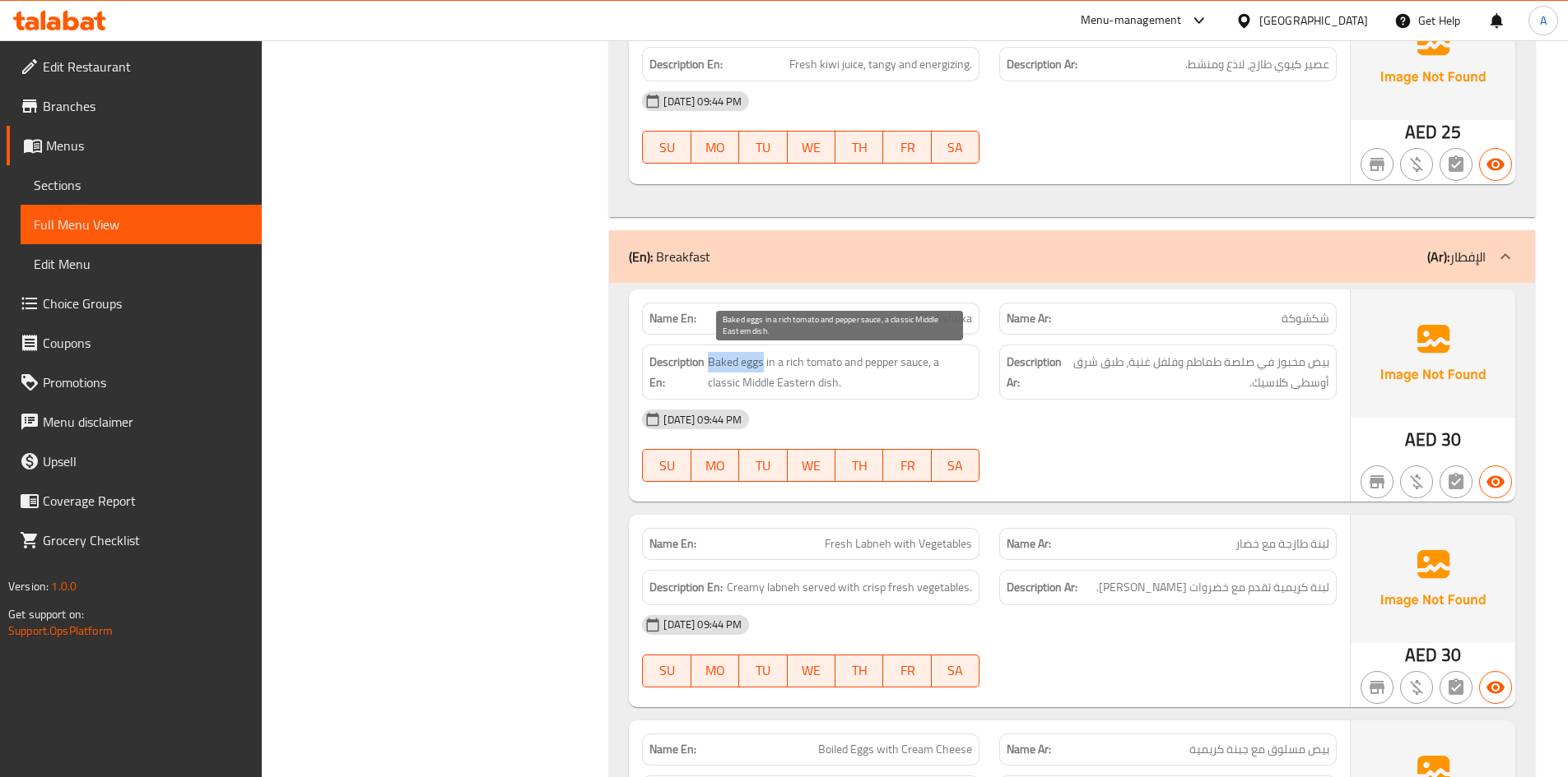
drag, startPoint x: 709, startPoint y: 364, endPoint x: 762, endPoint y: 364, distance: 53.0
click at [762, 364] on span "Baked eggs in a rich tomato and pepper sauce, a classic Middle Eastern dish." at bounding box center [840, 372] width 264 height 40
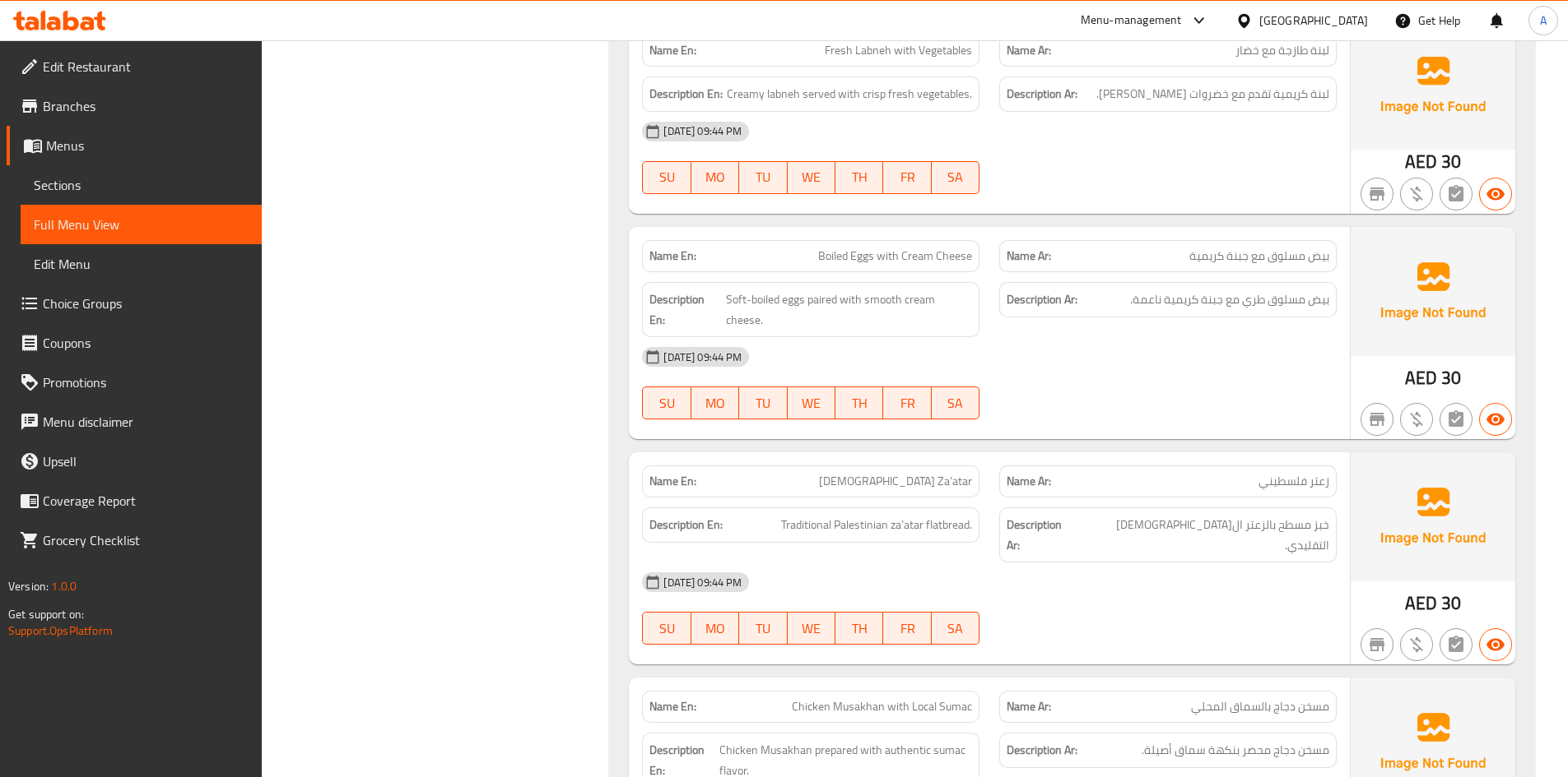
scroll to position [4689, 0]
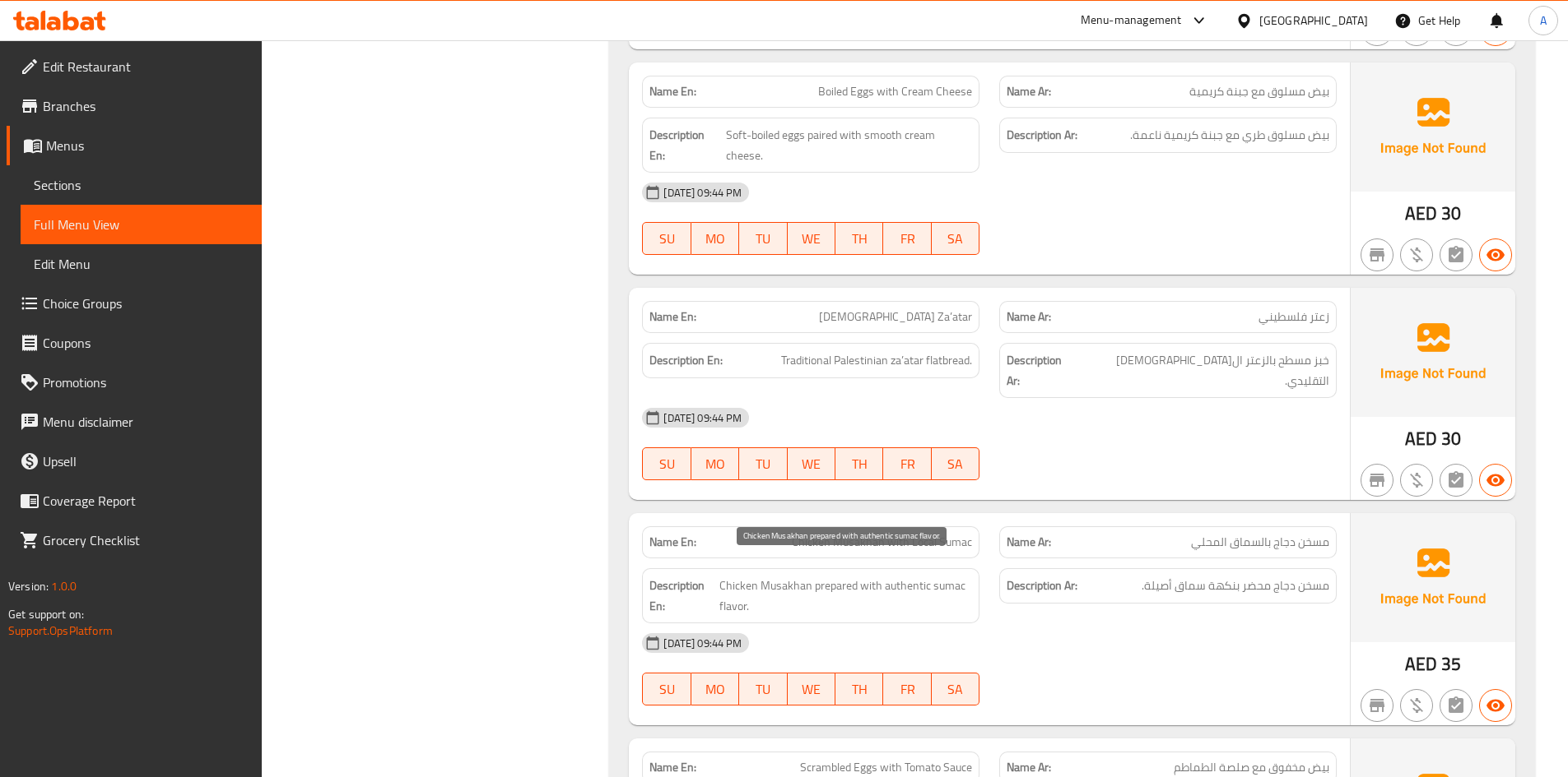
click at [901, 576] on span "Chicken Musakhan prepared with authentic sumac flavor." at bounding box center [845, 596] width 253 height 40
copy span "authentic"
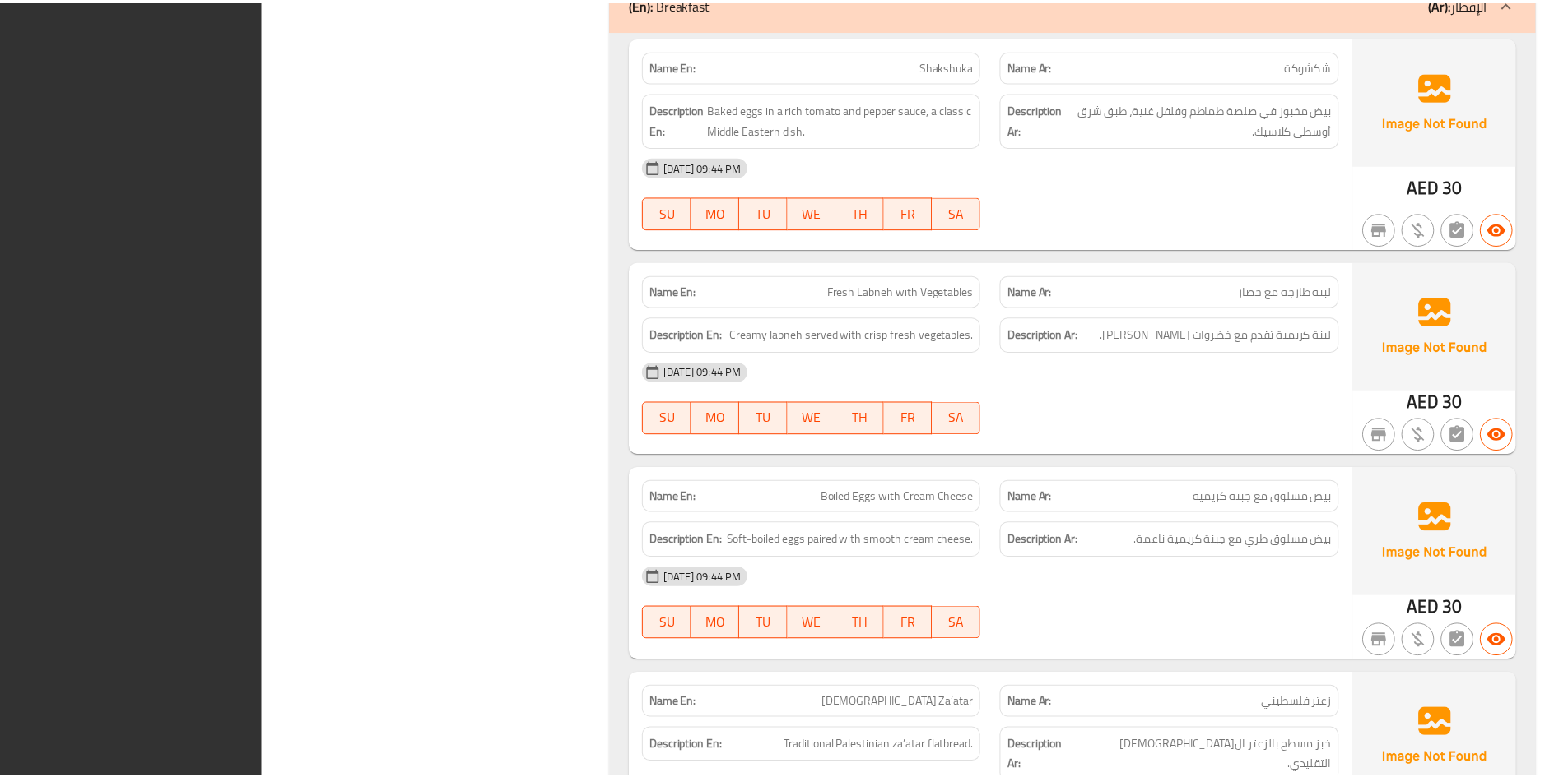
scroll to position [4889, 0]
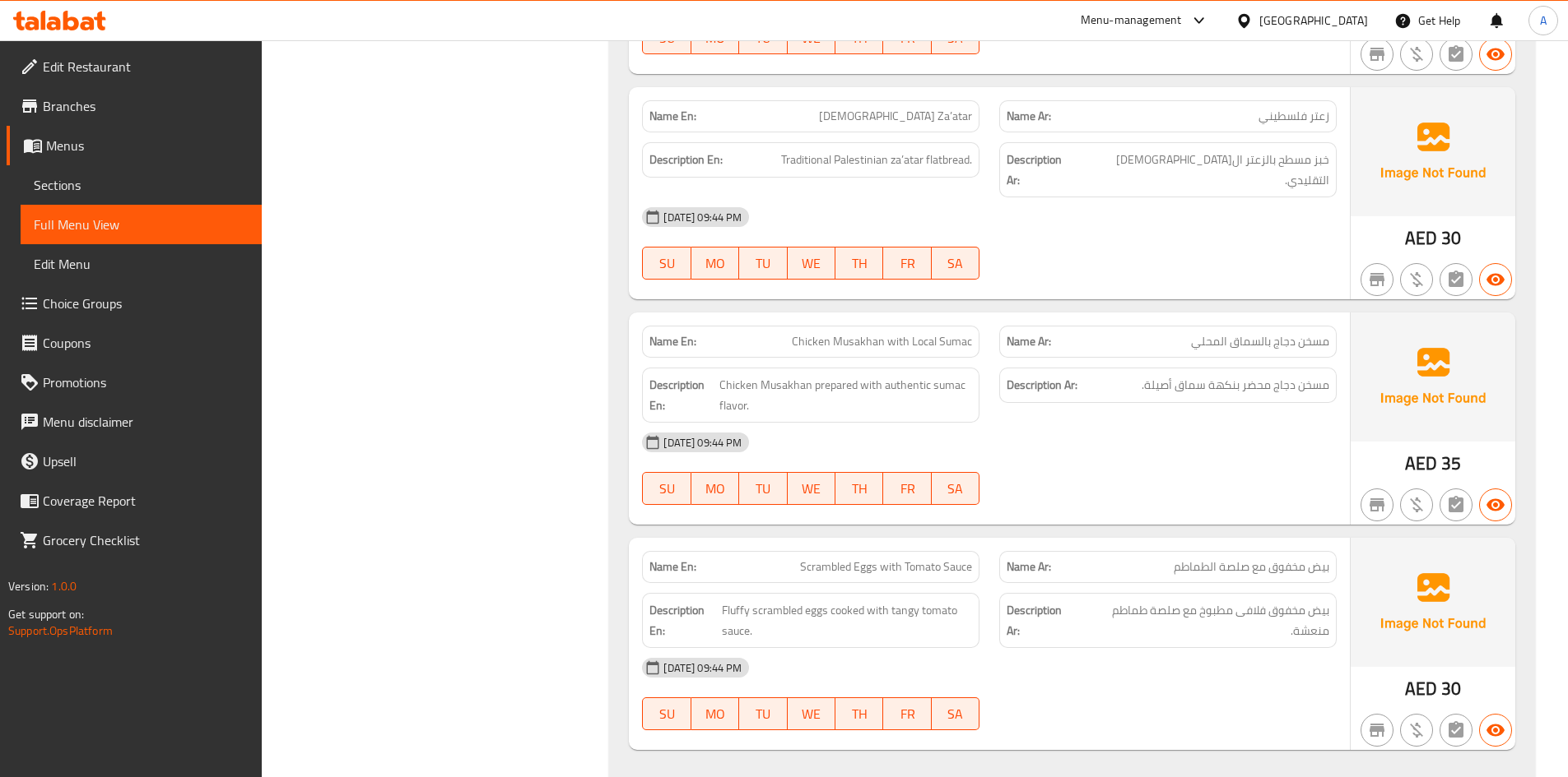
click at [614, 288] on div "Name En: Shakshuka Name Ar: شكشوكة Description En: Baked eggs in a rich tomato …" at bounding box center [1071, 104] width 925 height 1359
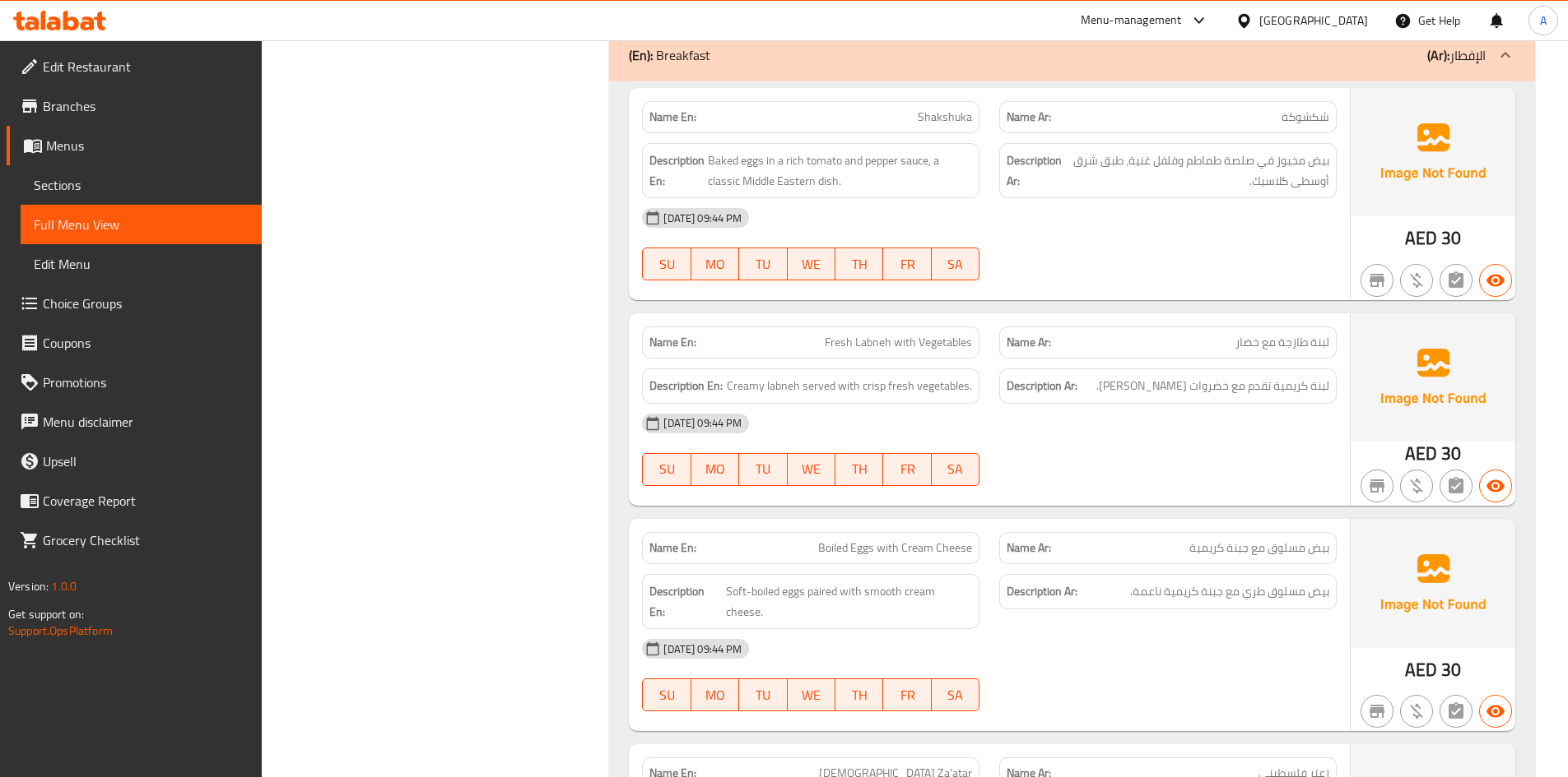
scroll to position [4067, 0]
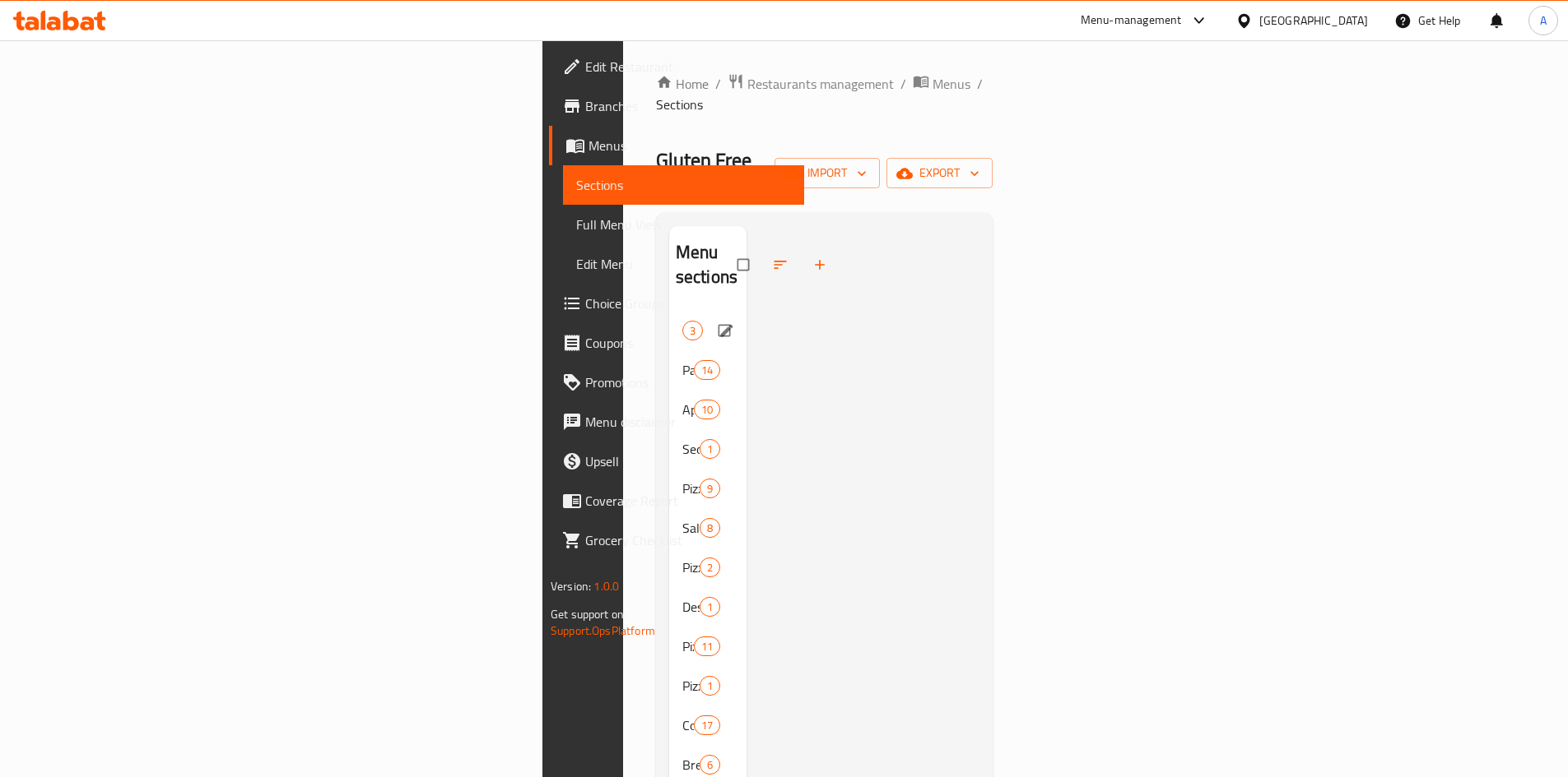
click at [682, 321] on span "Soup" at bounding box center [682, 330] width 0 height 19
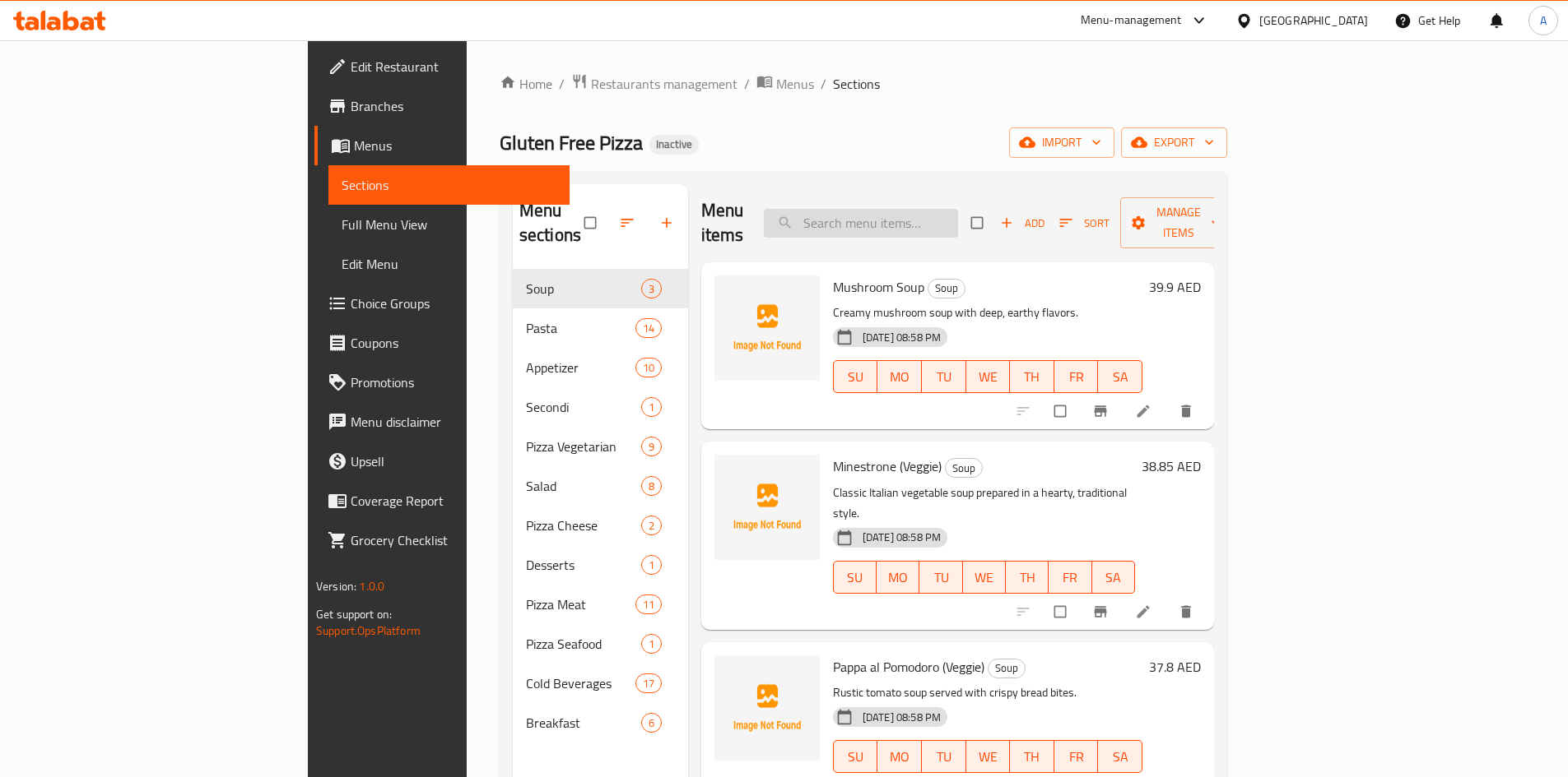
click at [955, 215] on input "search" at bounding box center [861, 223] width 195 height 29
paste input "Sprite 250 ML"
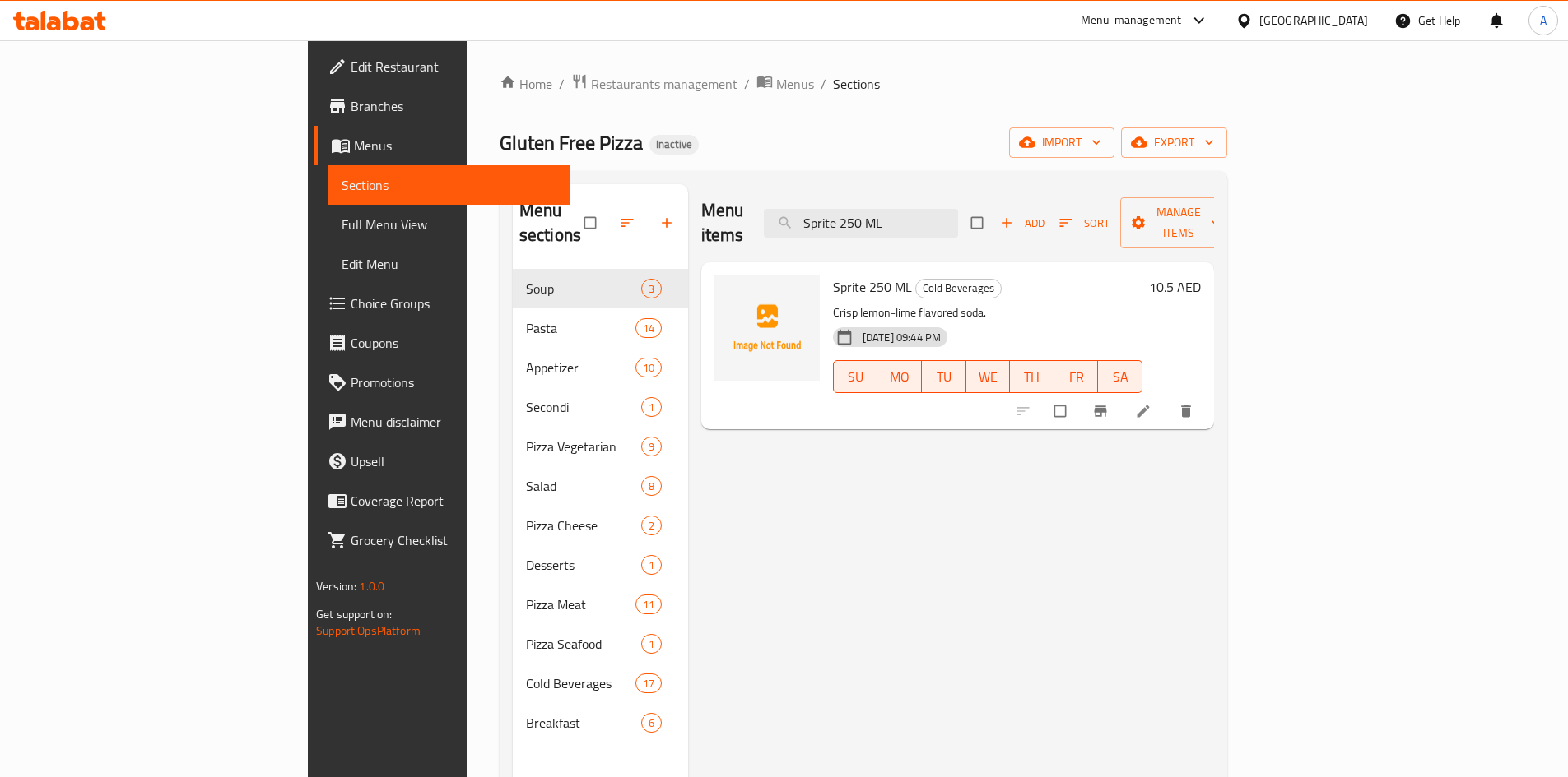
type input "Sprite 250 ML"
click at [1151, 403] on icon at bounding box center [1144, 412] width 17 height 17
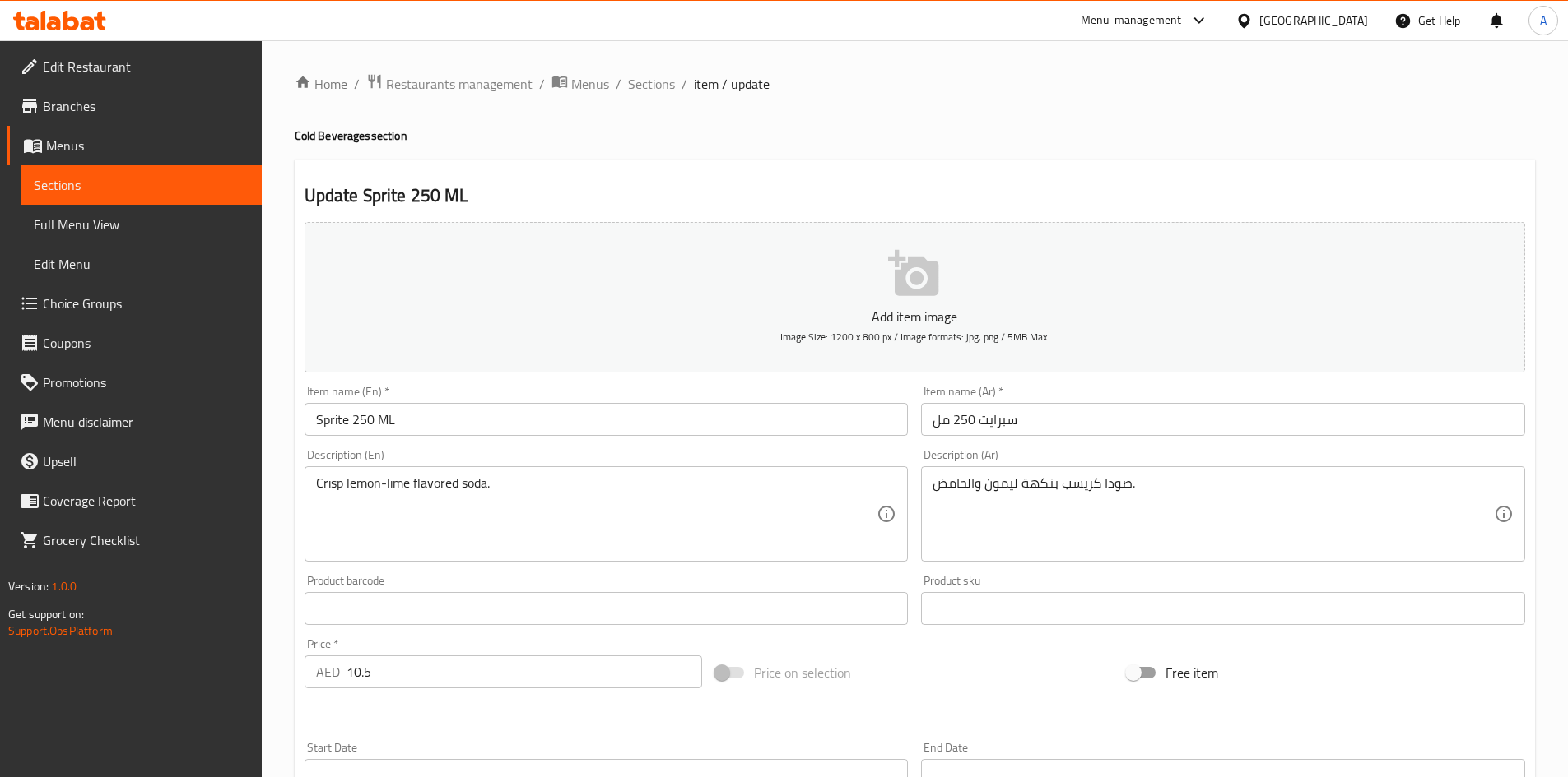
drag, startPoint x: 1016, startPoint y: 486, endPoint x: 1020, endPoint y: 507, distance: 21.4
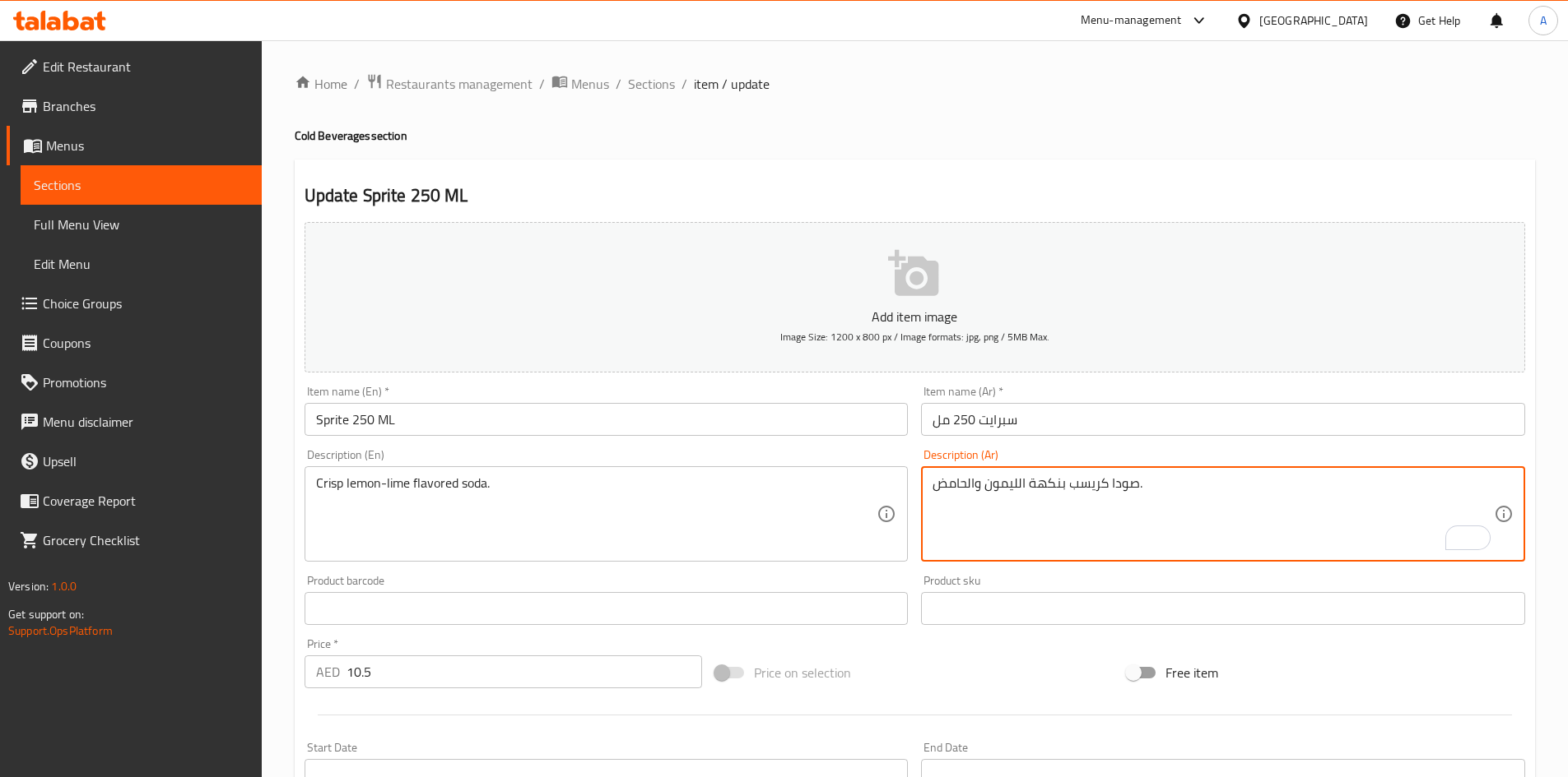
type textarea "صودا كريسب بنكهة الليمون والحامض."
click at [776, 405] on input "Sprite 250 ML" at bounding box center [606, 419] width 604 height 33
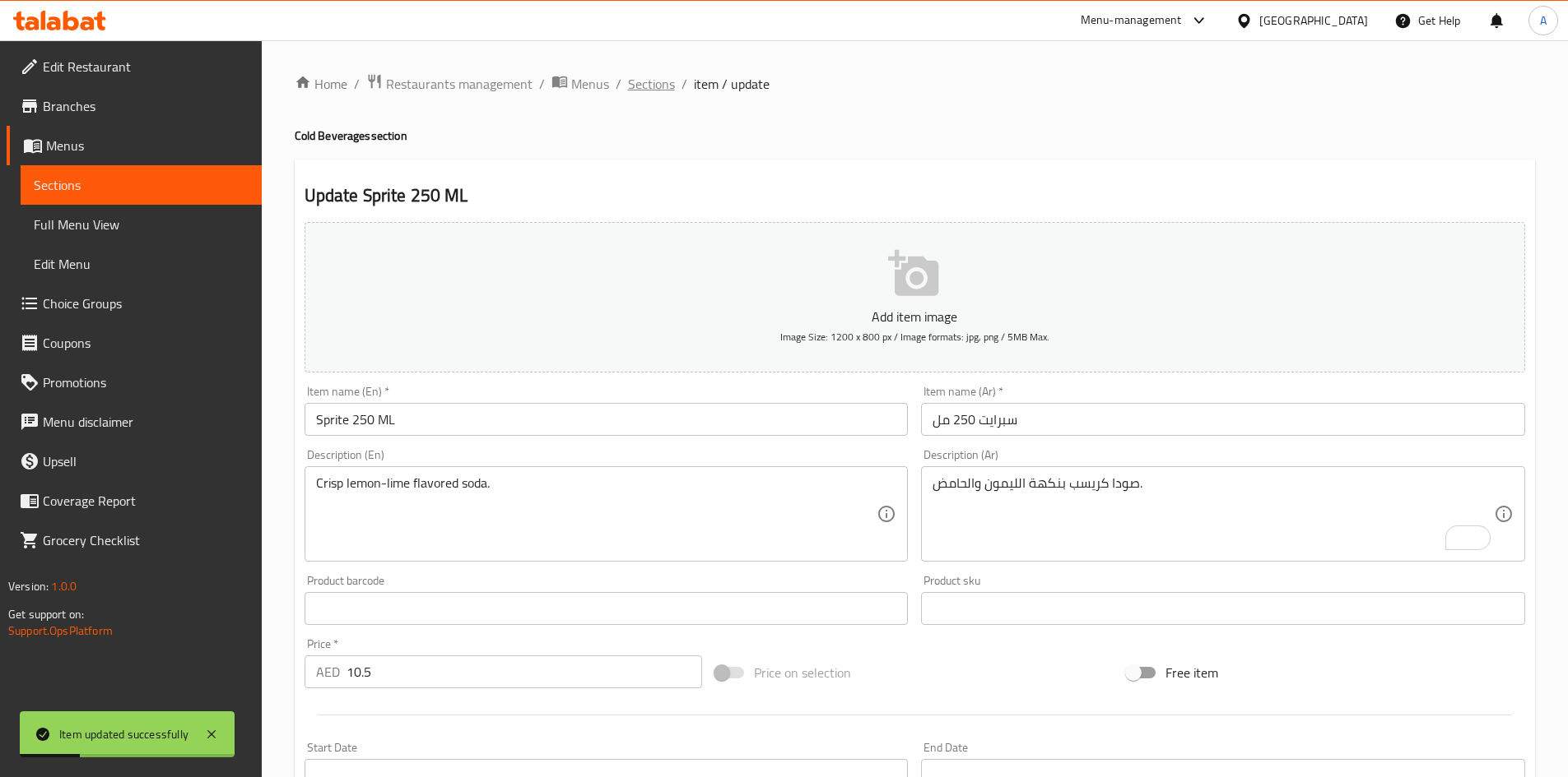
click at [652, 76] on span "Sections" at bounding box center [652, 83] width 47 height 19
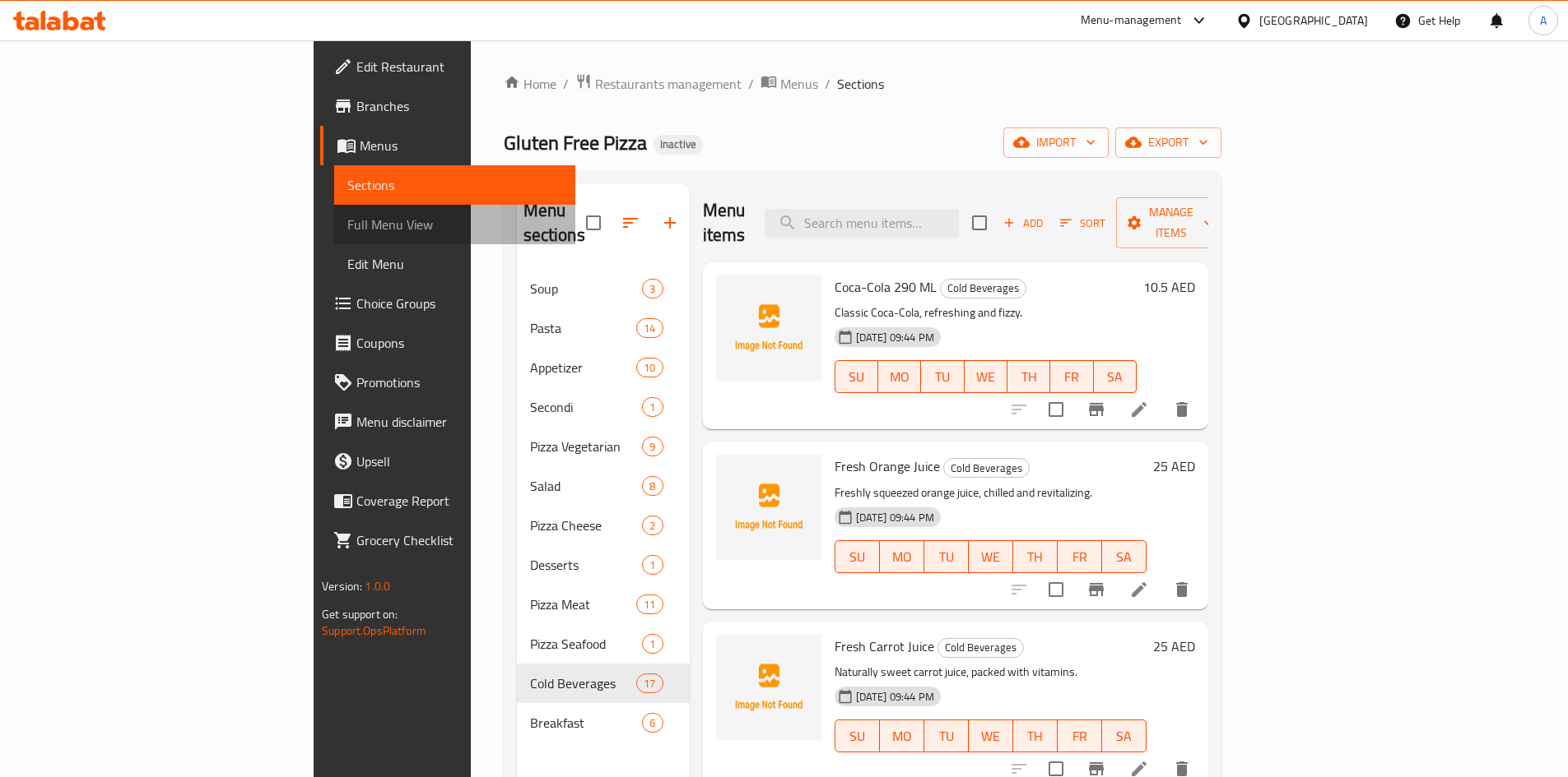
click at [347, 232] on span "Full Menu View" at bounding box center [454, 224] width 215 height 19
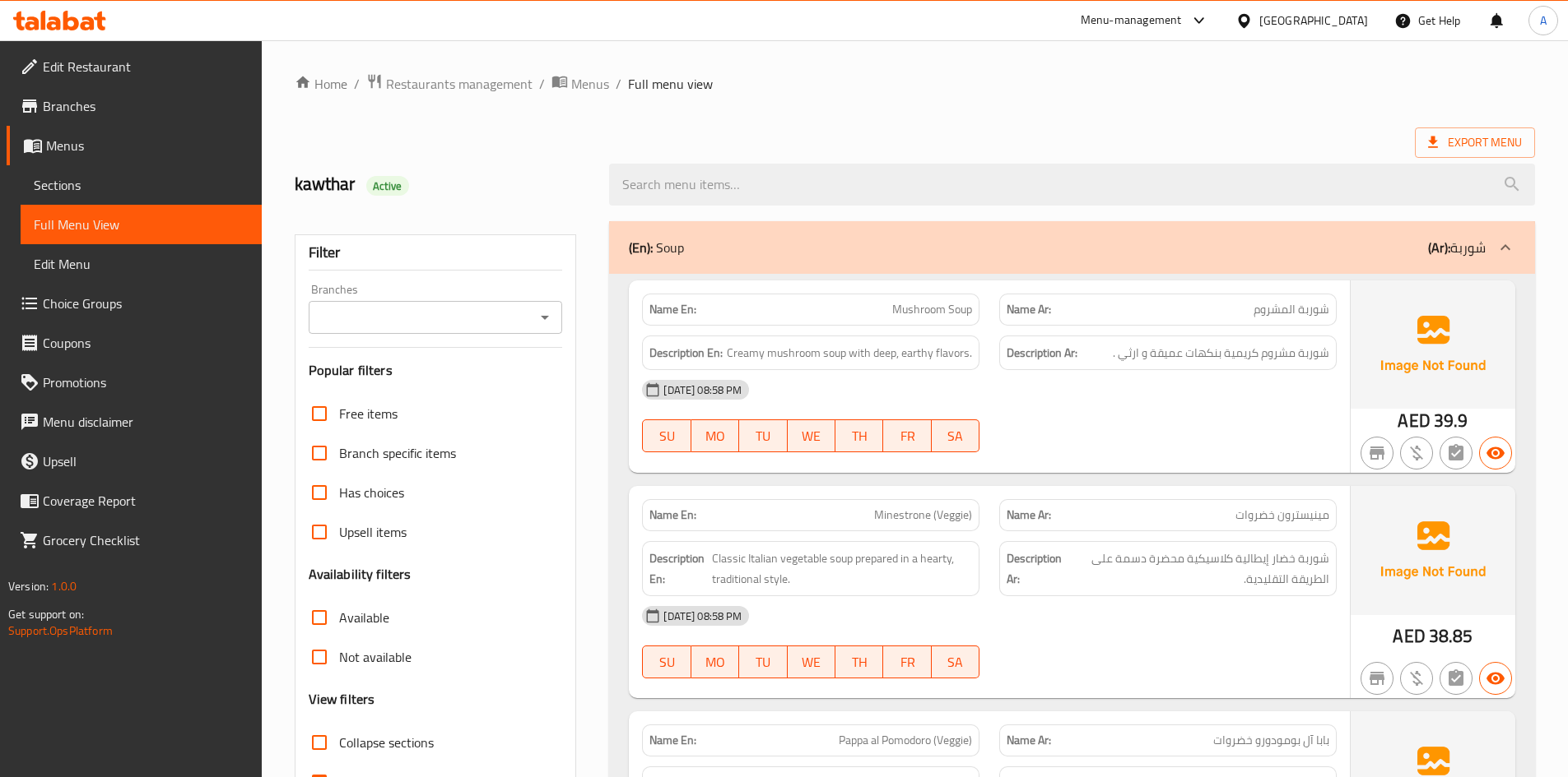
scroll to position [329, 0]
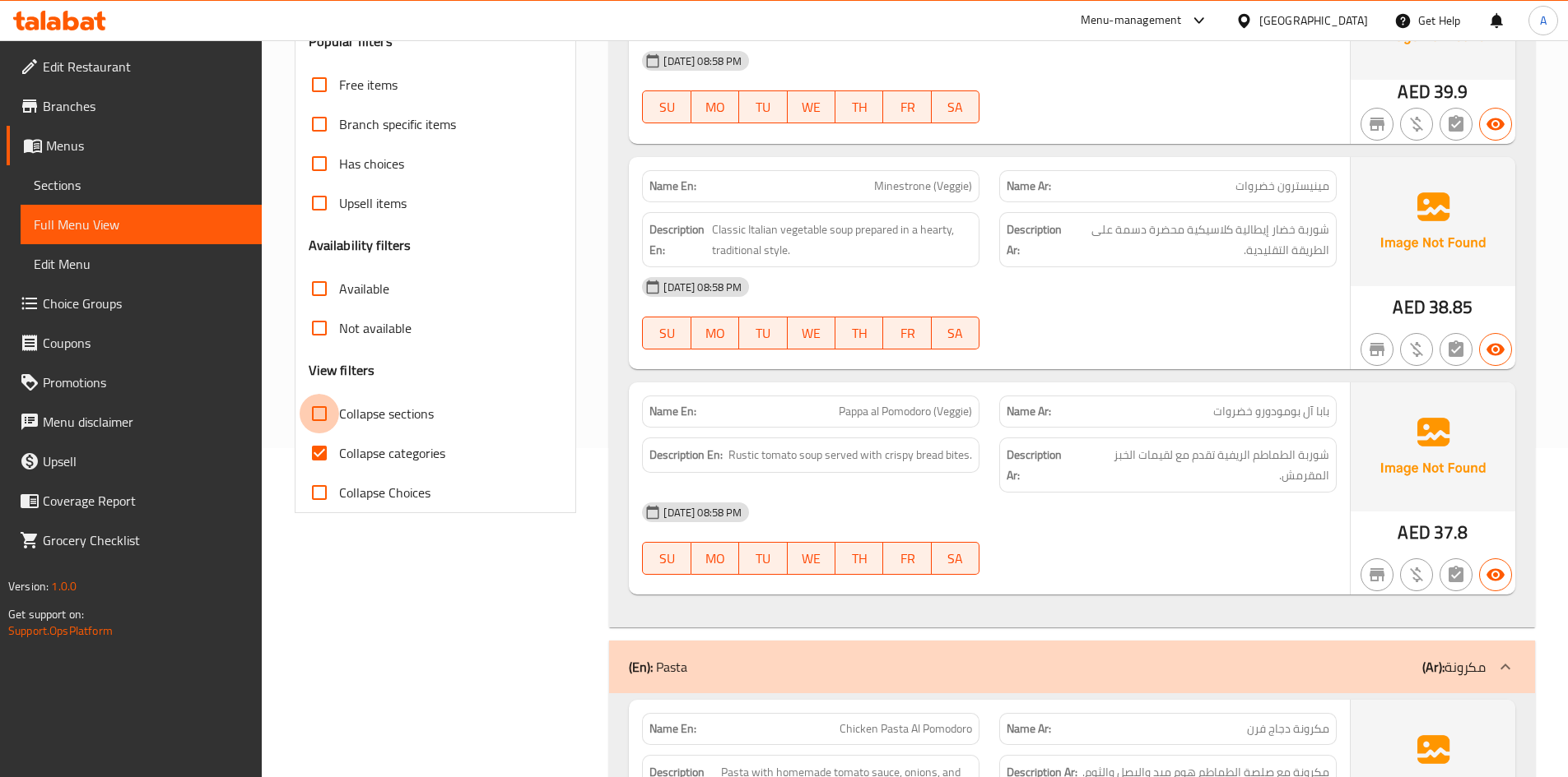
click at [321, 408] on input "Collapse sections" at bounding box center [319, 413] width 40 height 40
checkbox input "true"
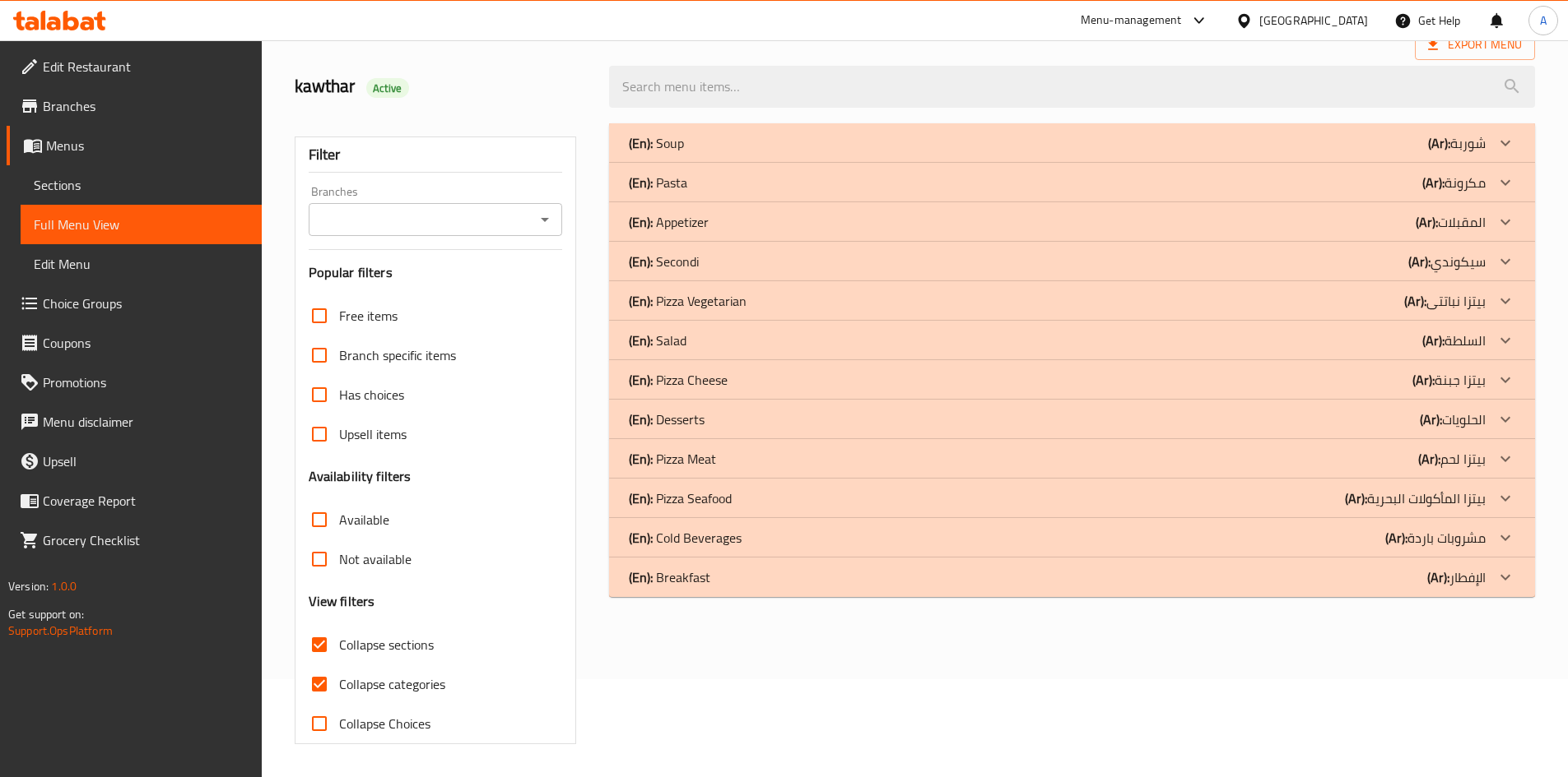
scroll to position [98, 0]
click at [796, 583] on div "(En): Breakfast (Ar): الإفطار" at bounding box center [1057, 577] width 856 height 19
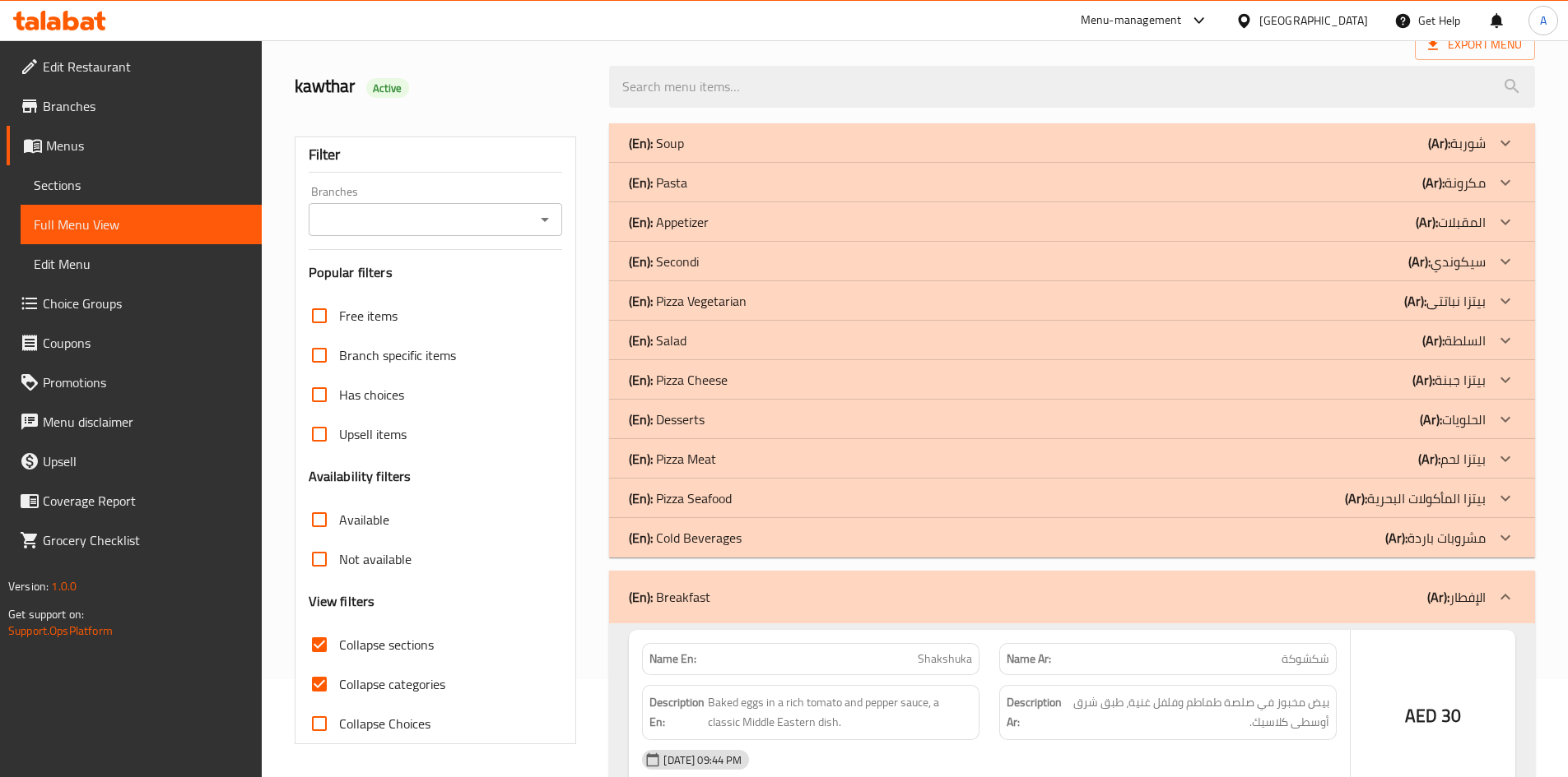
click at [801, 544] on div "(En): Cold Beverages (Ar): مشروبات باردة" at bounding box center [1057, 537] width 856 height 19
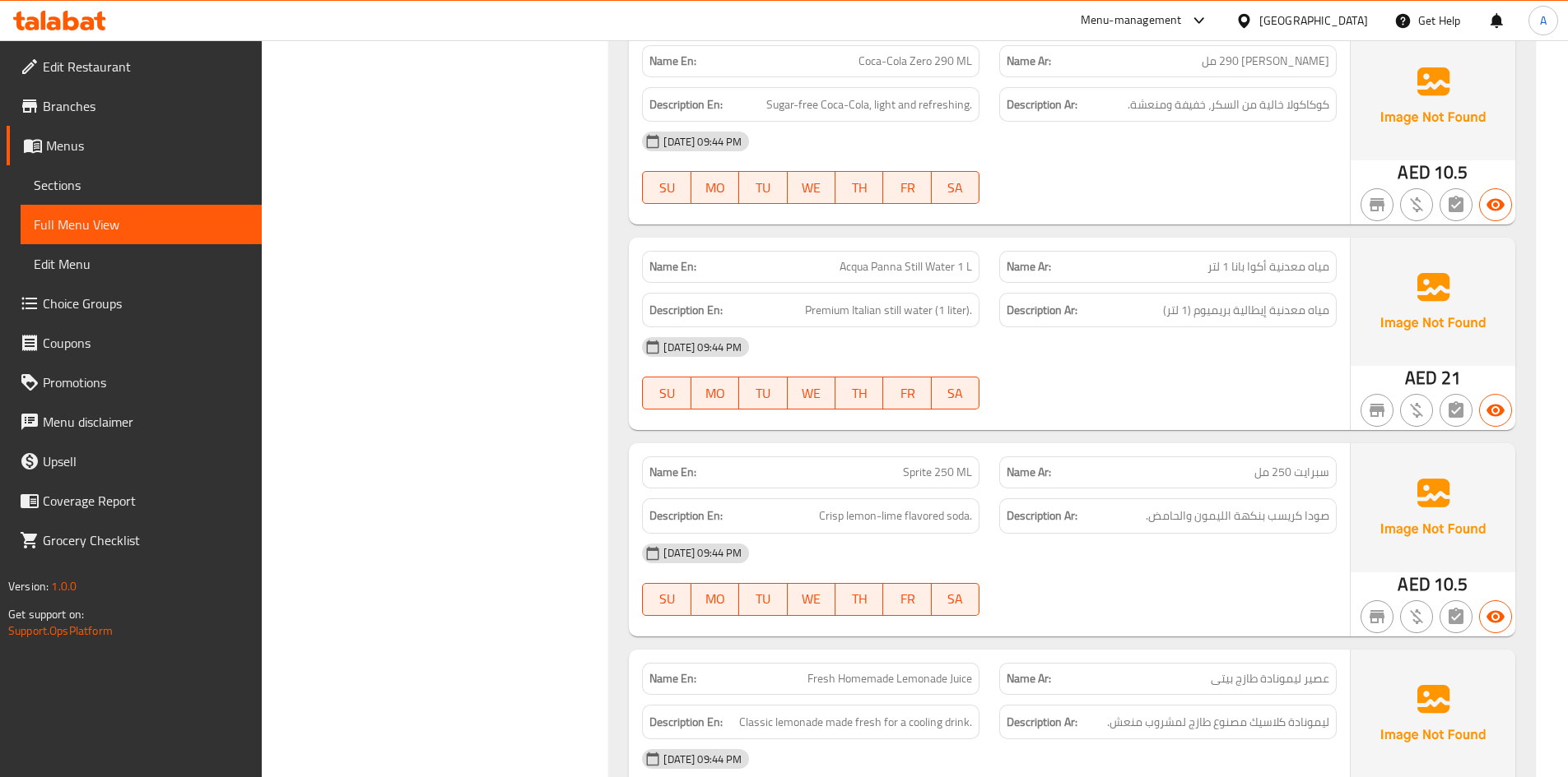
scroll to position [1743, 0]
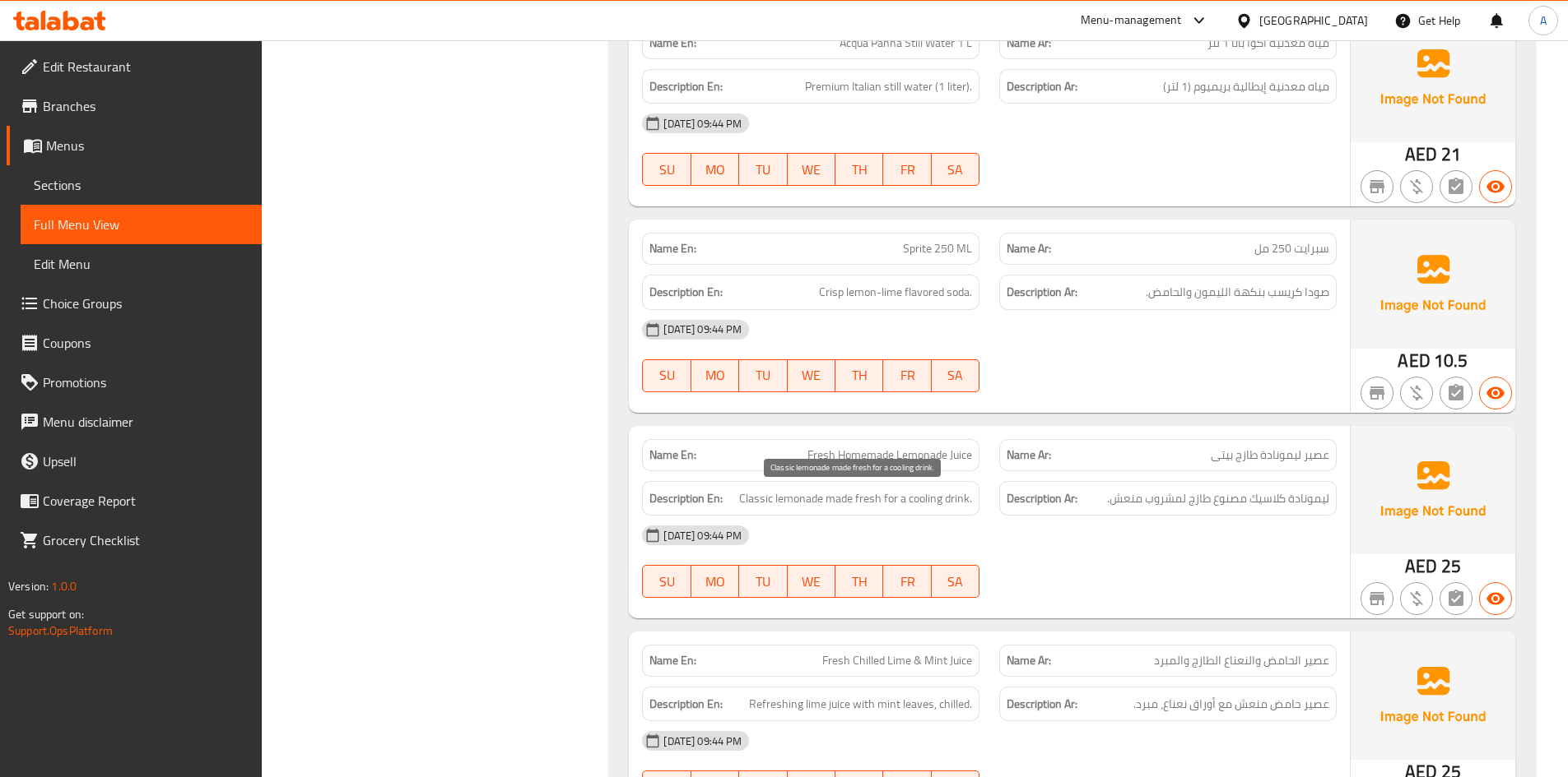
click at [935, 502] on span "Classic lemonade made fresh for a cooling drink." at bounding box center [856, 498] width 233 height 20
copy span "cooling"
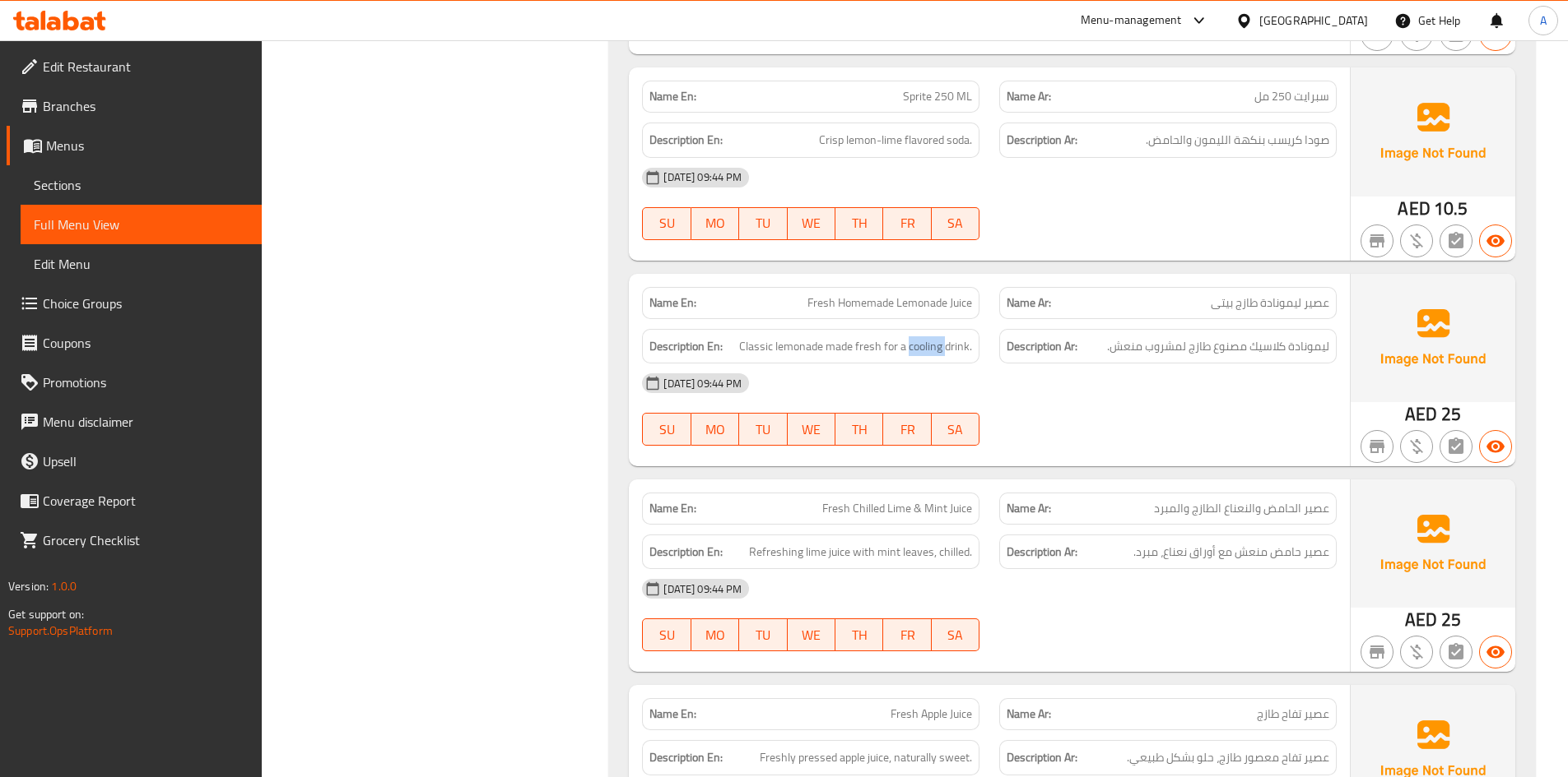
scroll to position [1908, 0]
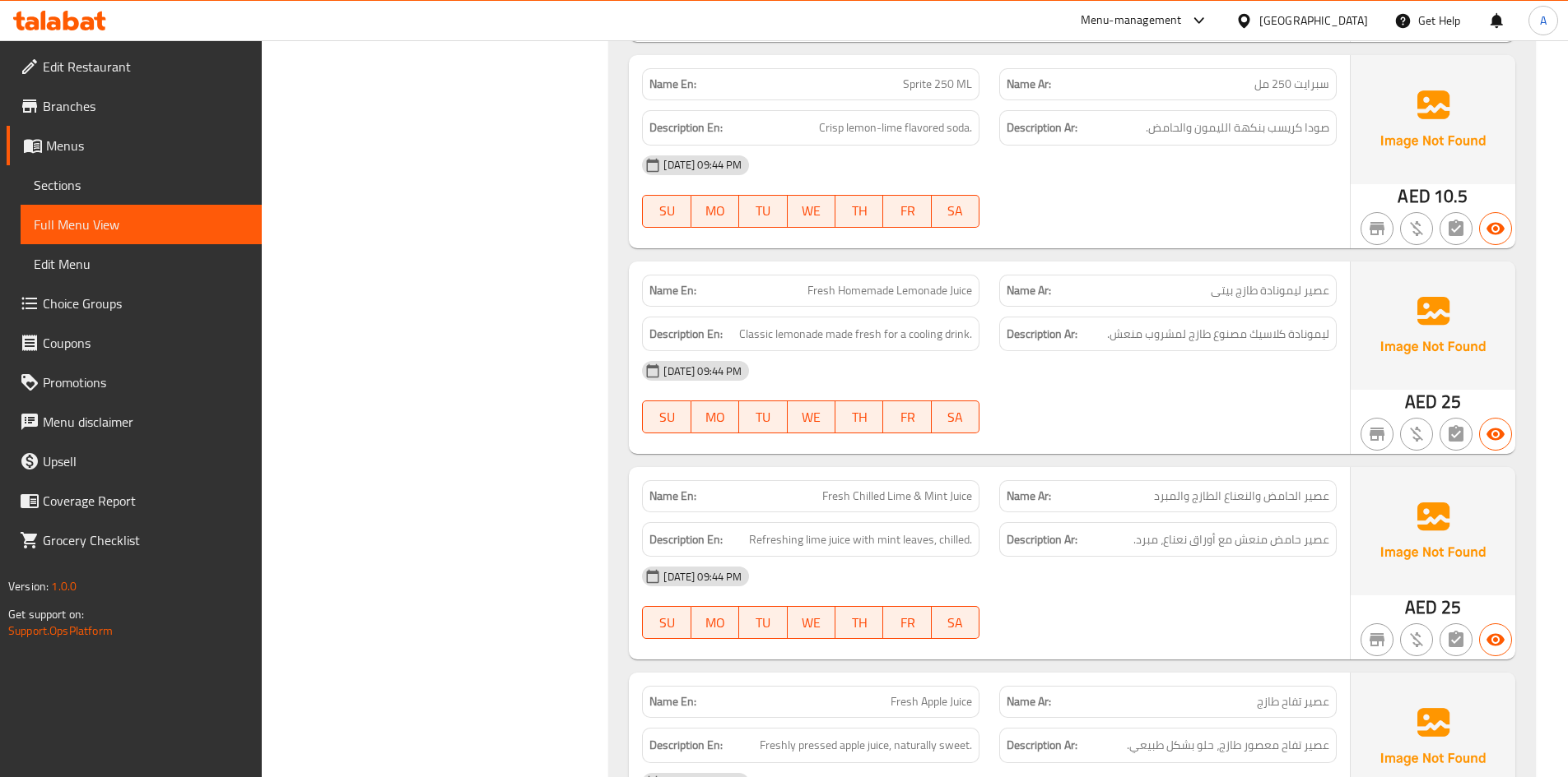
click at [872, 293] on span "Fresh Homemade Lemonade Juice" at bounding box center [889, 290] width 164 height 18
copy span "Fresh Homemade Lemonade Juice"
click at [86, 144] on span "Menus" at bounding box center [147, 145] width 202 height 19
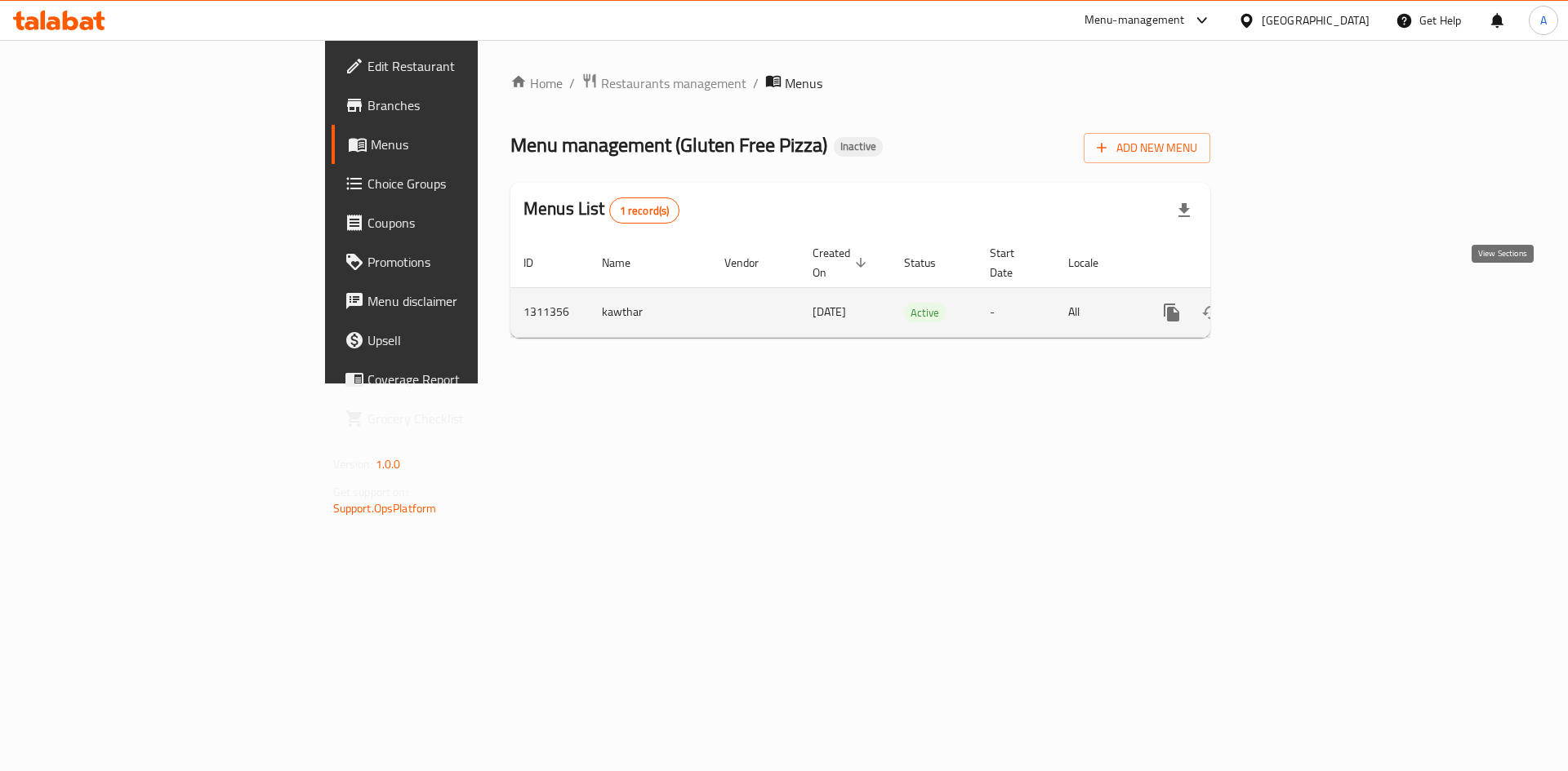
click at [1300, 303] on icon "enhanced table" at bounding box center [1289, 312] width 19 height 19
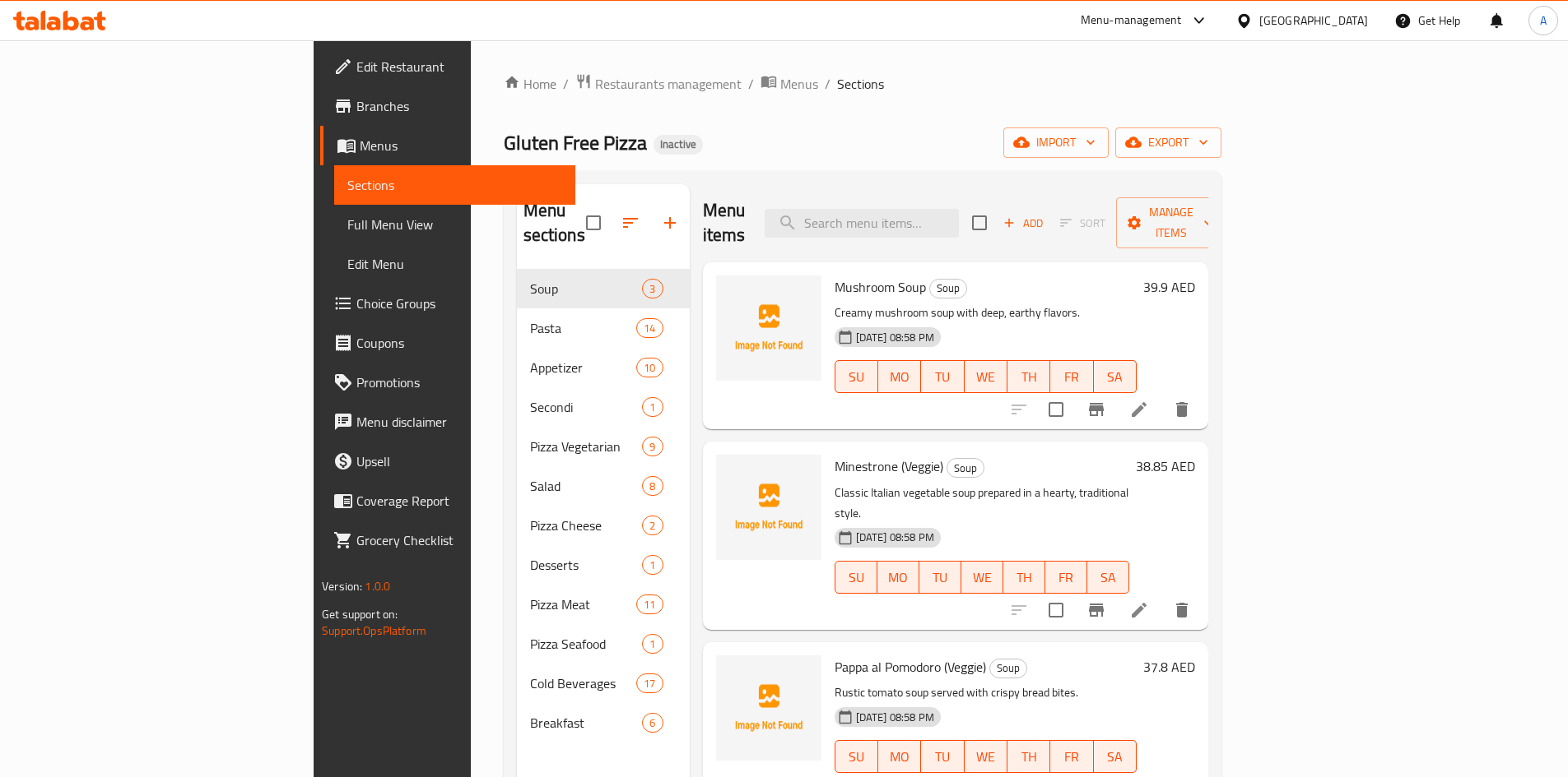
drag, startPoint x: 956, startPoint y: 204, endPoint x: 1001, endPoint y: 160, distance: 62.9
click at [958, 209] on input "search" at bounding box center [861, 223] width 195 height 29
paste input "Fresh Homemade Lemonade Juice"
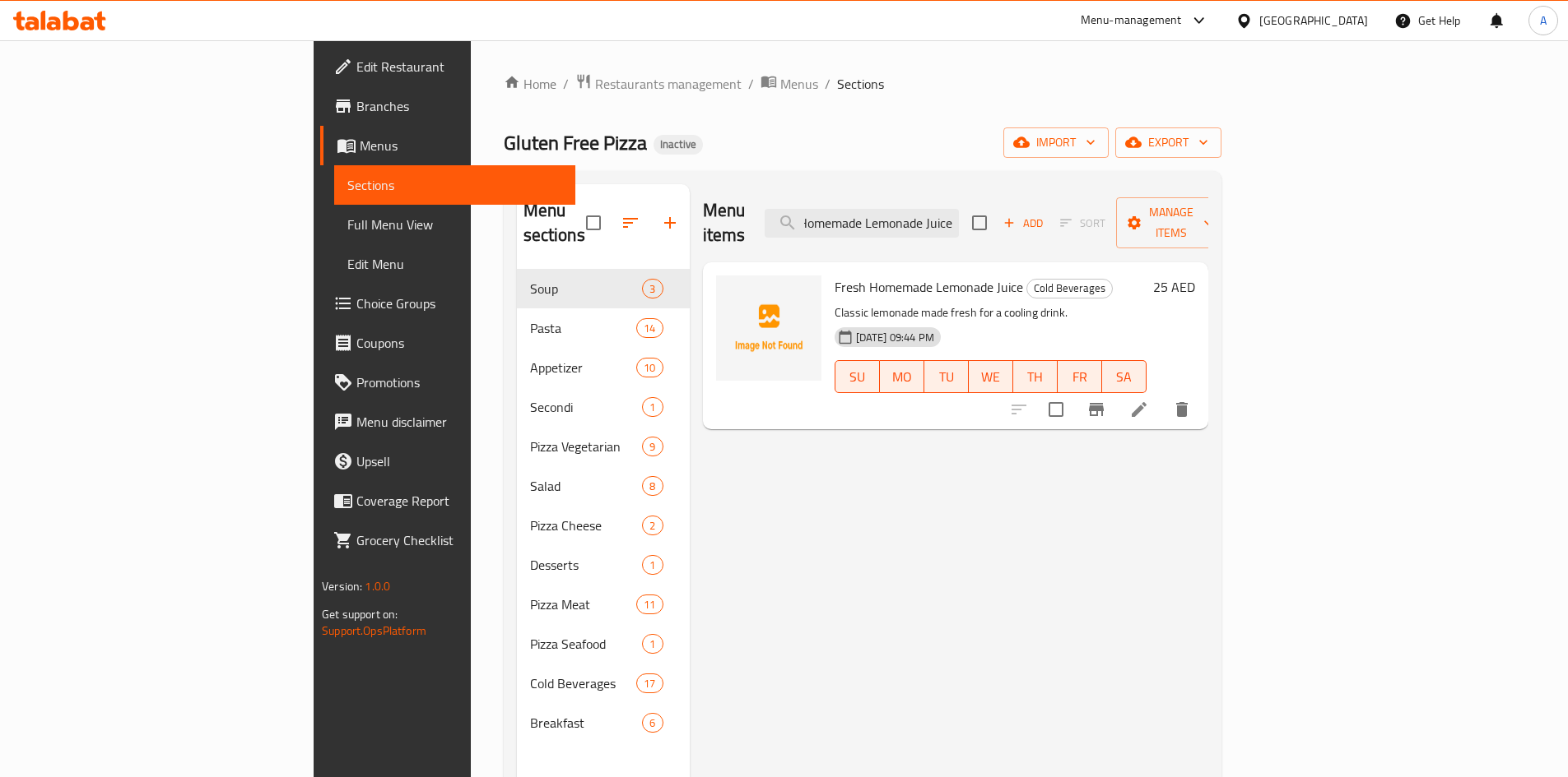
type input "Fresh Homemade Lemonade Juice"
click at [1149, 400] on icon at bounding box center [1139, 409] width 19 height 19
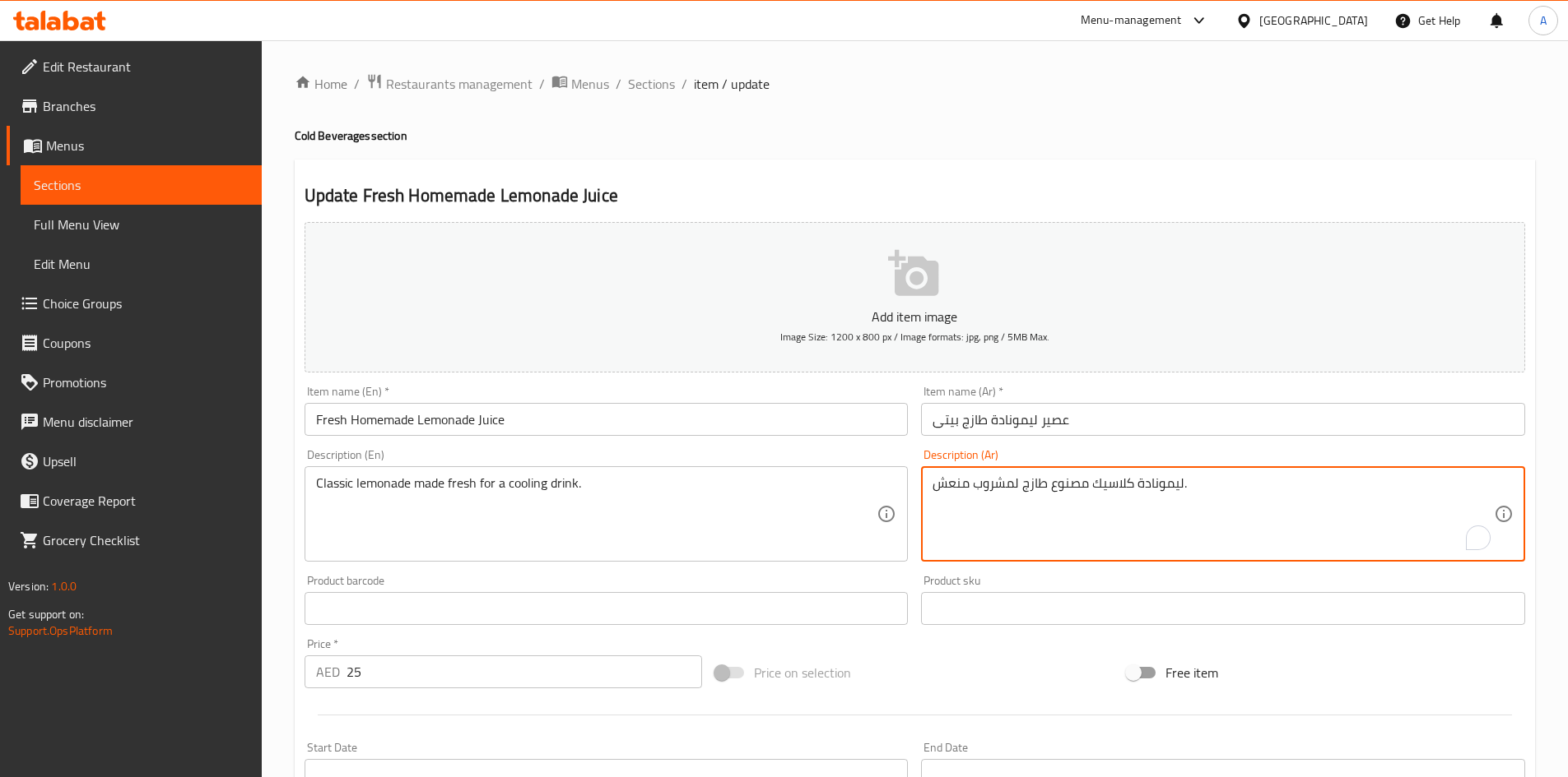
click at [956, 488] on textarea "ليمونادة كلاسيك مصنوع طازج لمشروب منعش." at bounding box center [1213, 514] width 561 height 78
type textarea "ليمونادة كلاسيك مصنوع طازج لمشروب بارد."
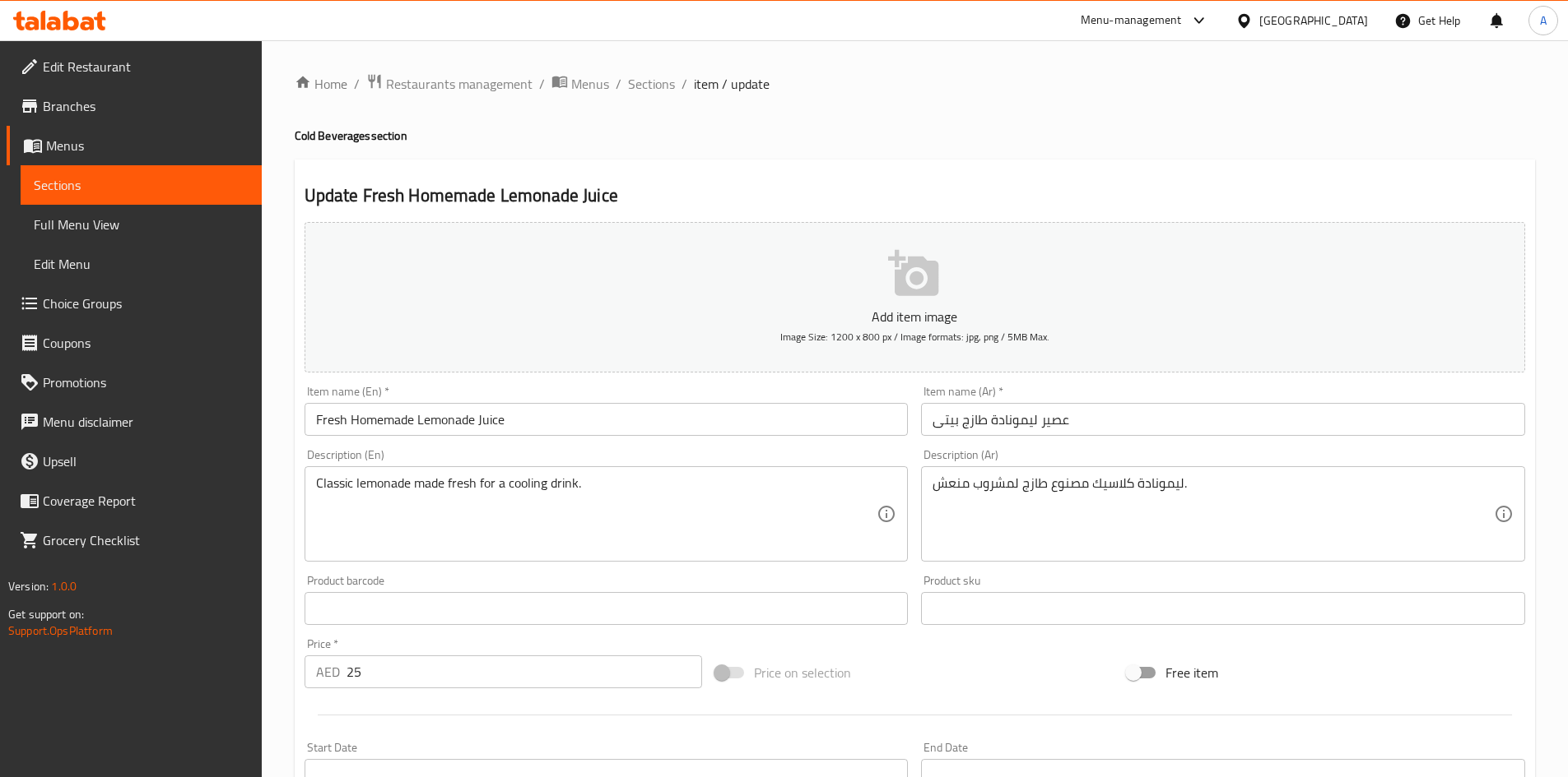
click at [85, 67] on span "Edit Restaurant" at bounding box center [146, 66] width 205 height 19
